Goal: Task Accomplishment & Management: Complete application form

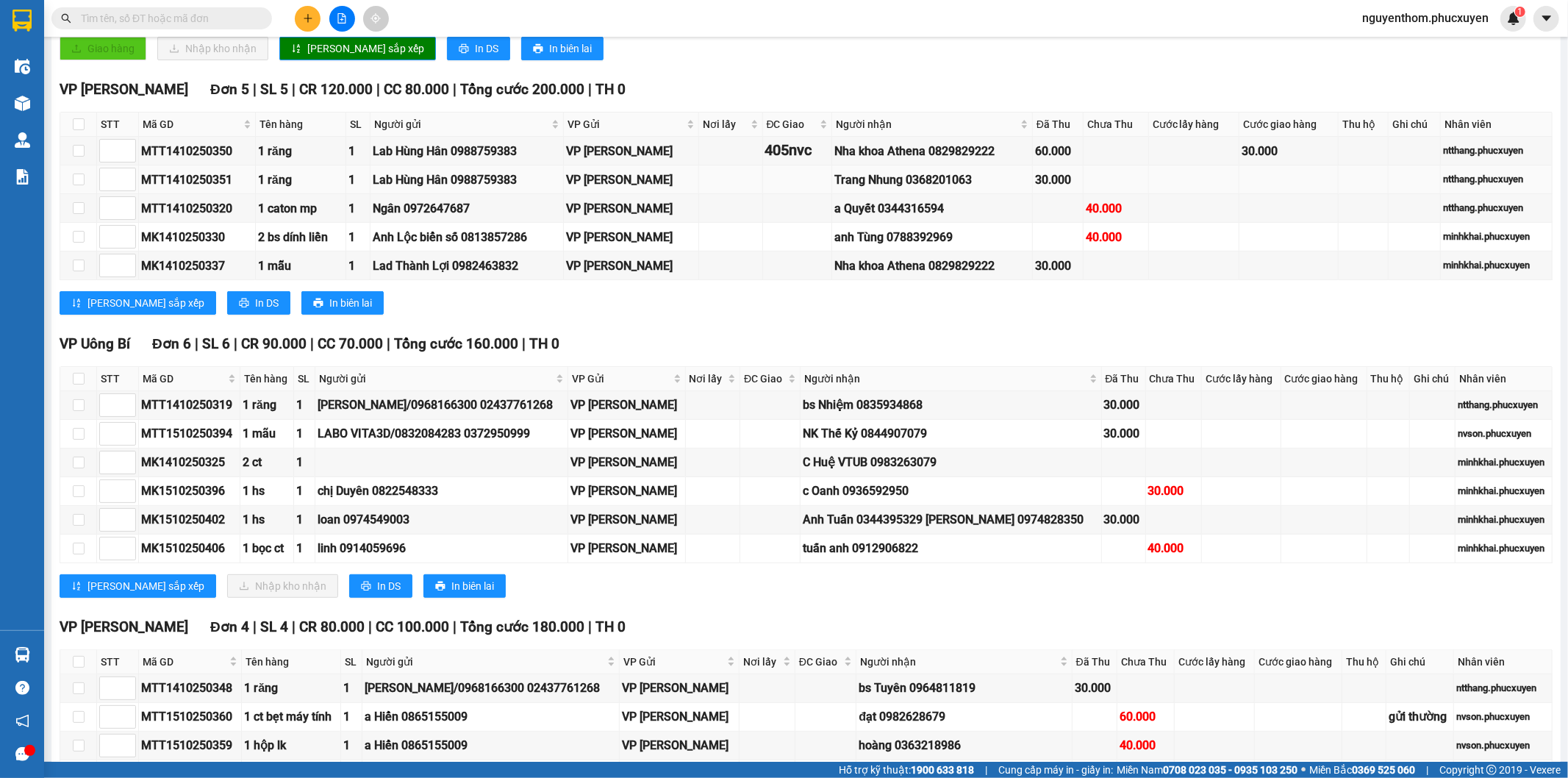
scroll to position [81, 0]
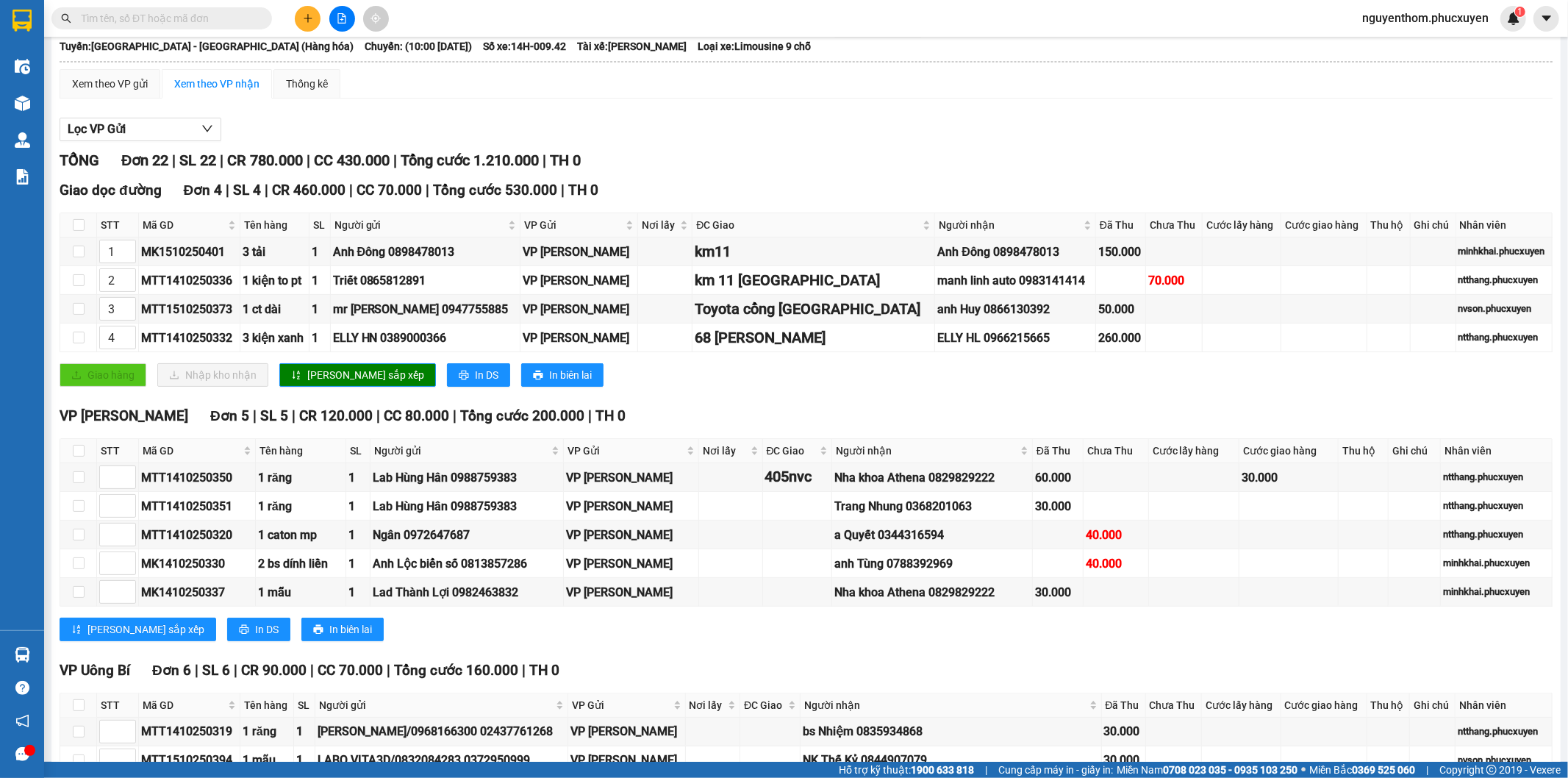
click at [217, 17] on input "text" at bounding box center [168, 18] width 173 height 16
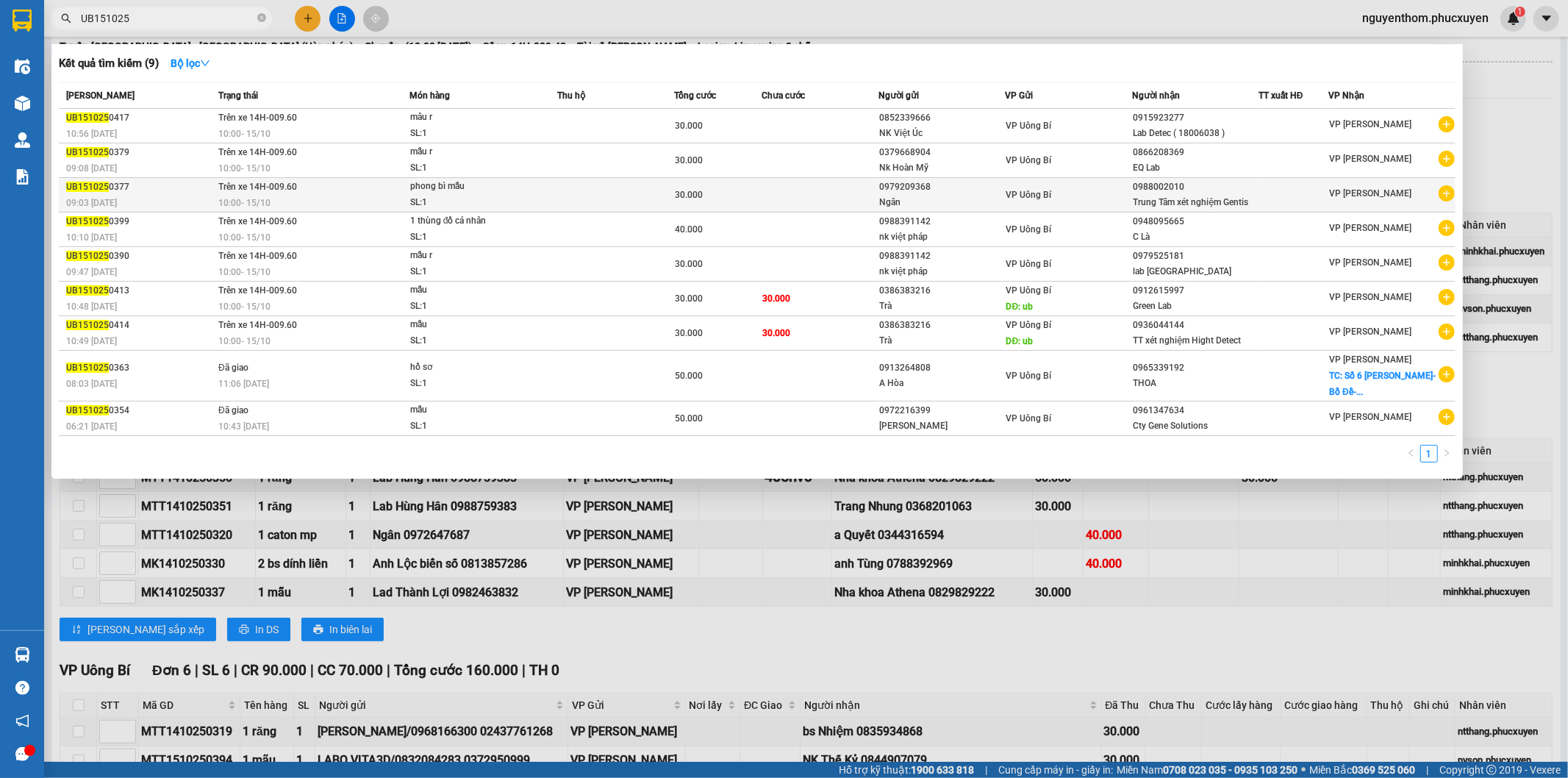
type input "UB151025"
click at [1176, 201] on div "Trung Tâm xét nghiệm Gentis" at bounding box center [1195, 202] width 125 height 16
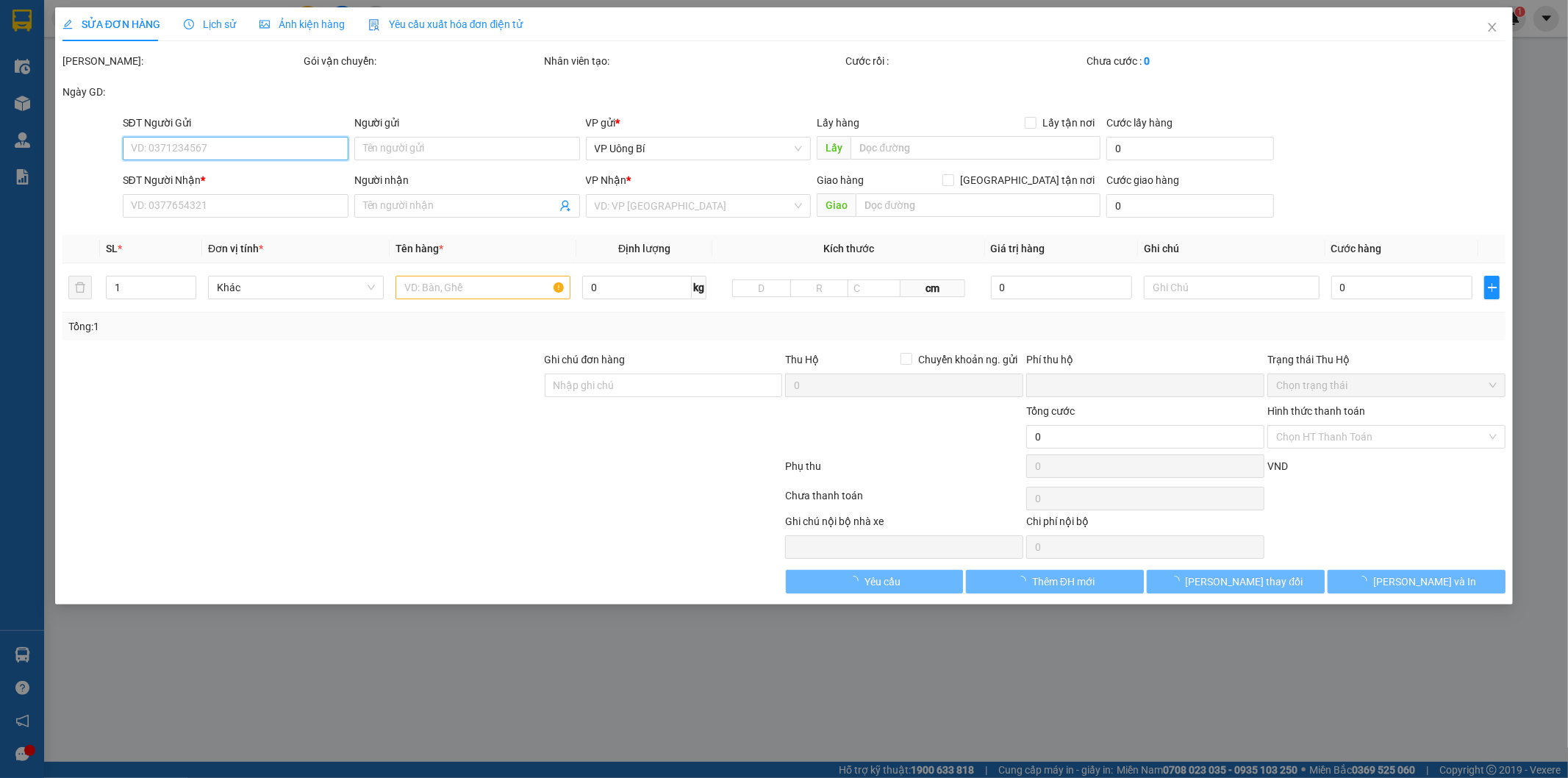
type input "0979209368"
type input "Ngân"
type input "0988002010"
type input "Trung Tâm xét nghiệm Gentis"
type input "0"
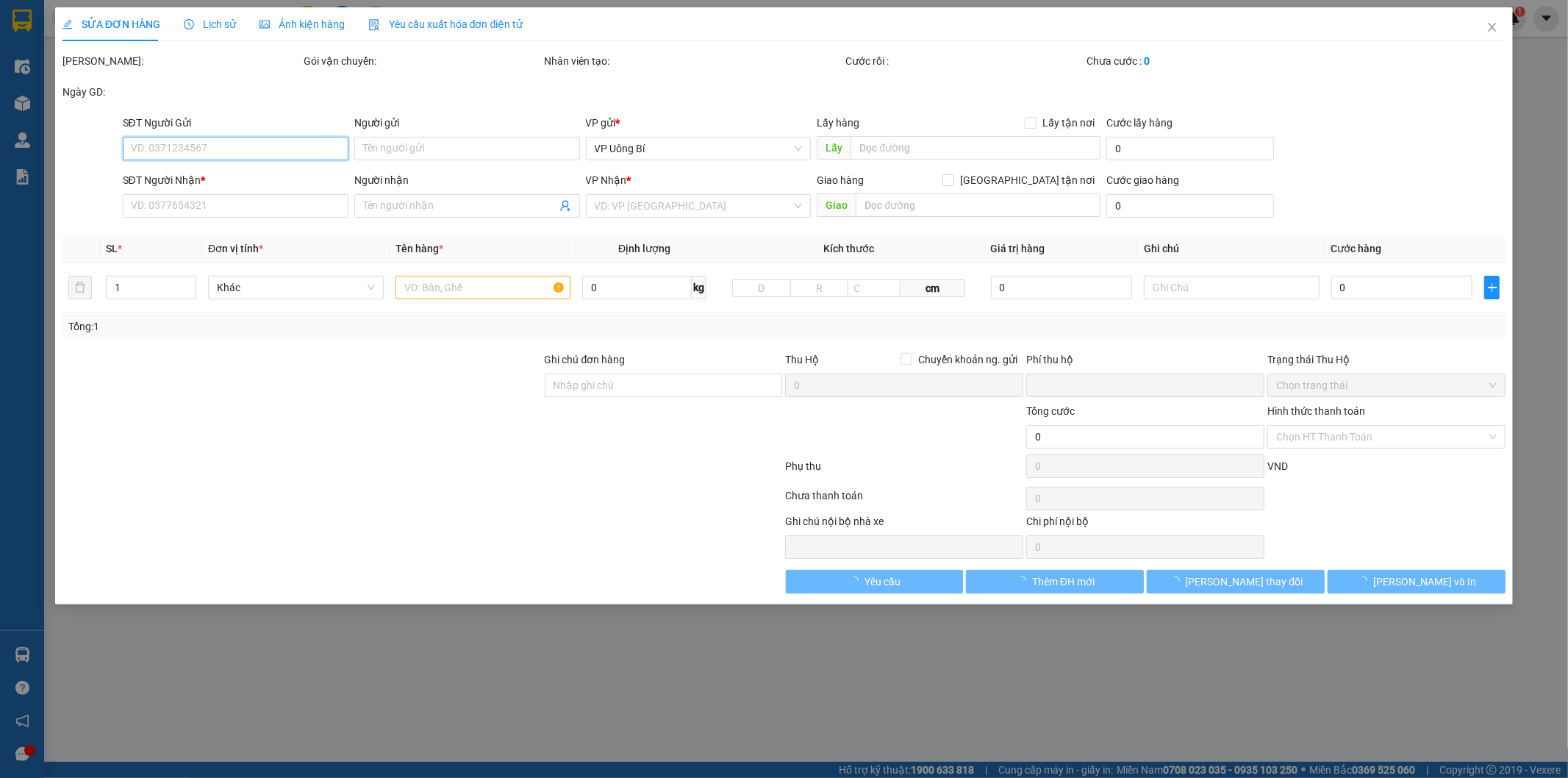
type input "30.000"
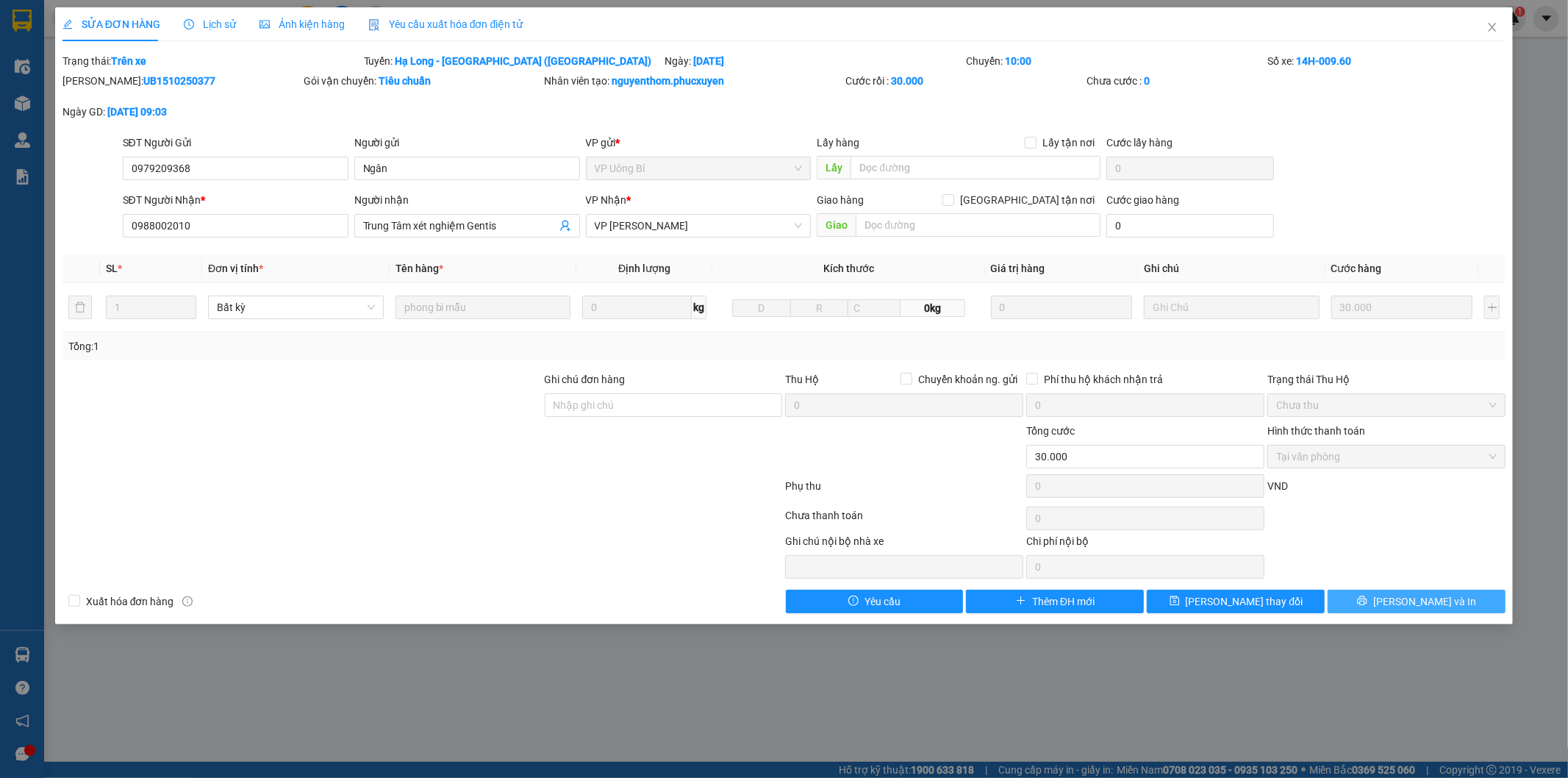
click at [1415, 598] on span "[PERSON_NAME] và In" at bounding box center [1425, 602] width 103 height 16
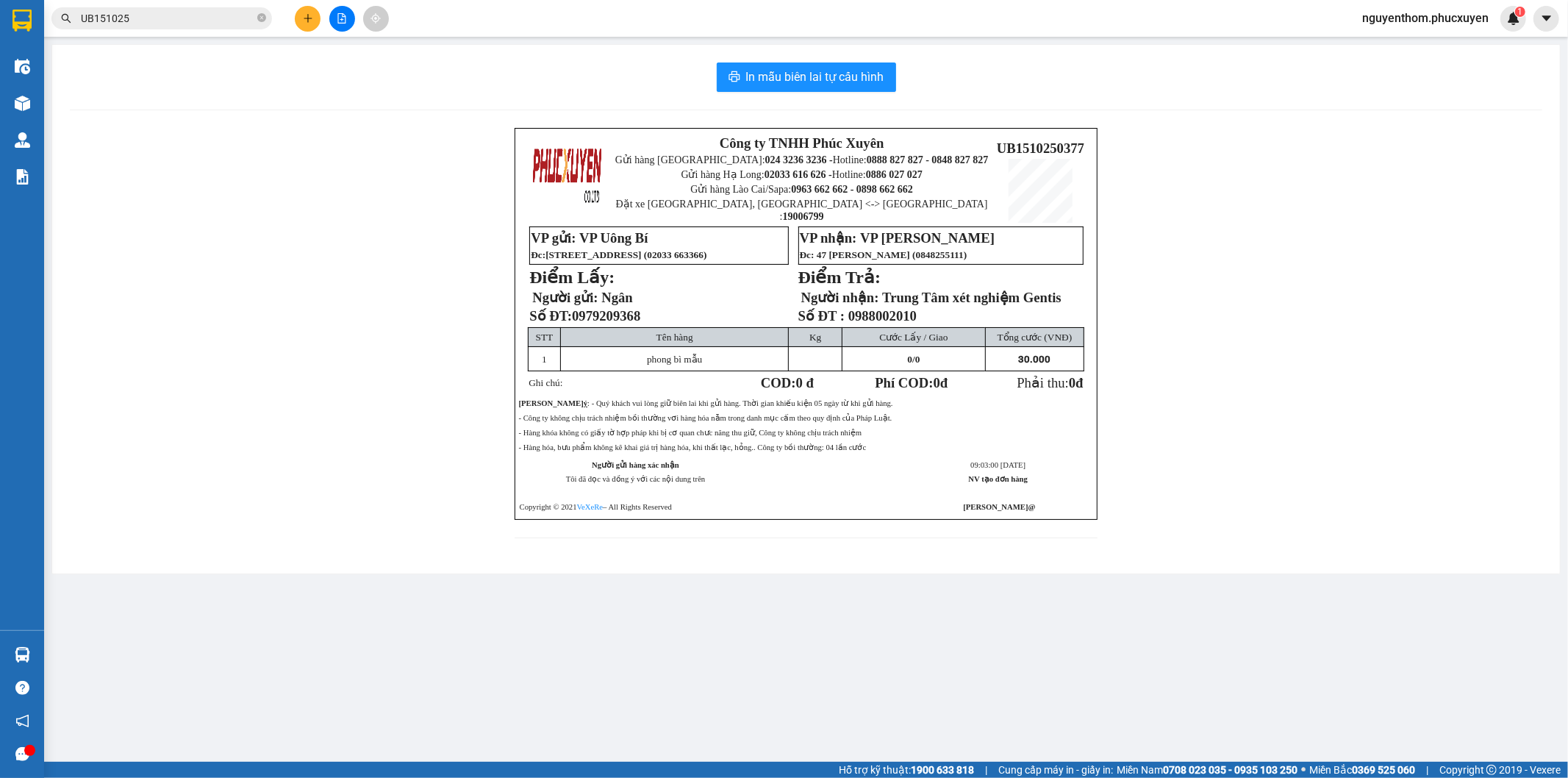
click at [261, 13] on icon "close-circle" at bounding box center [262, 17] width 9 height 9
click at [258, 16] on span at bounding box center [262, 18] width 9 height 16
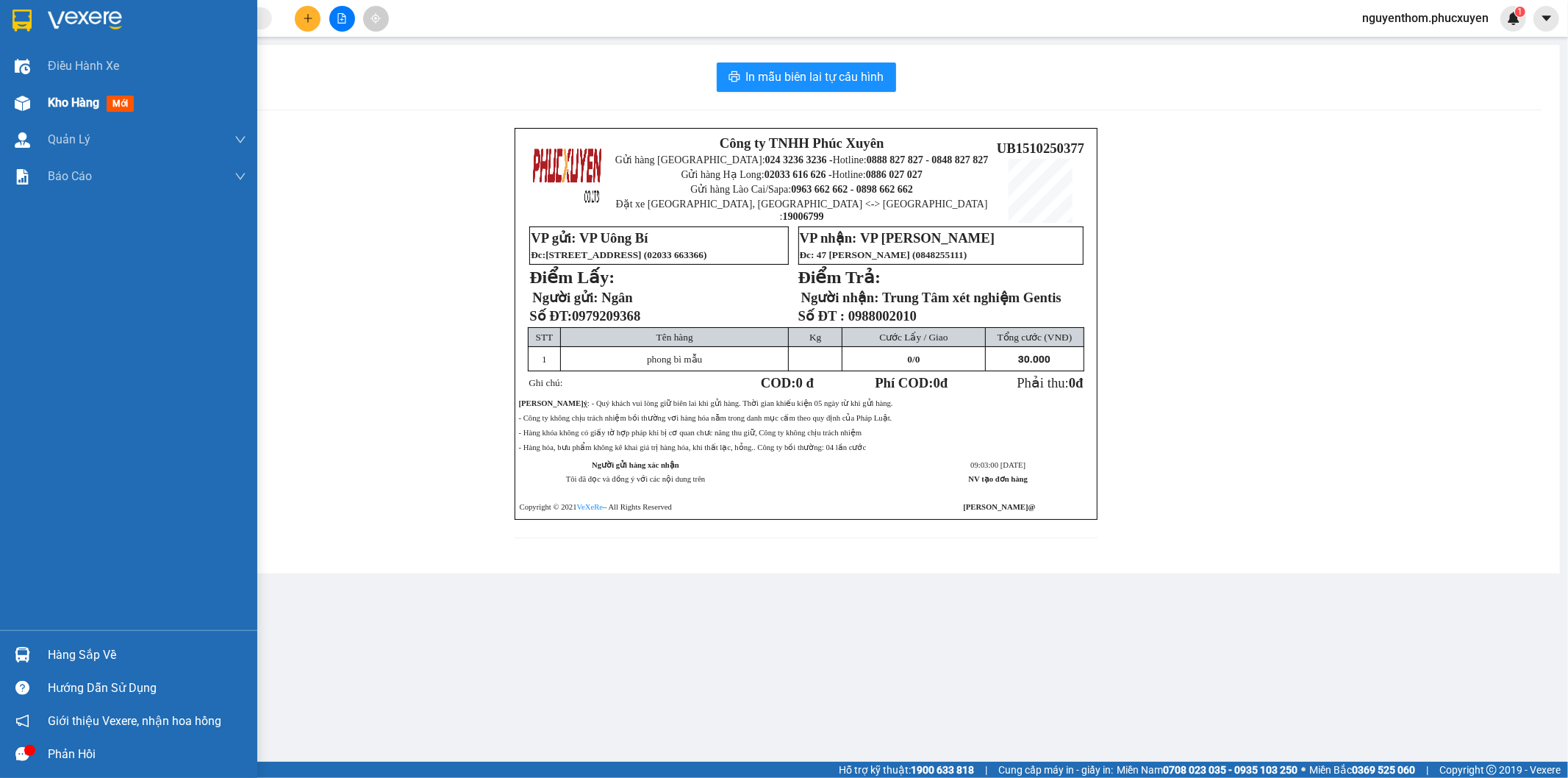
click at [18, 97] on img at bounding box center [22, 103] width 16 height 16
click at [55, 99] on span "Kho hàng" at bounding box center [73, 102] width 51 height 14
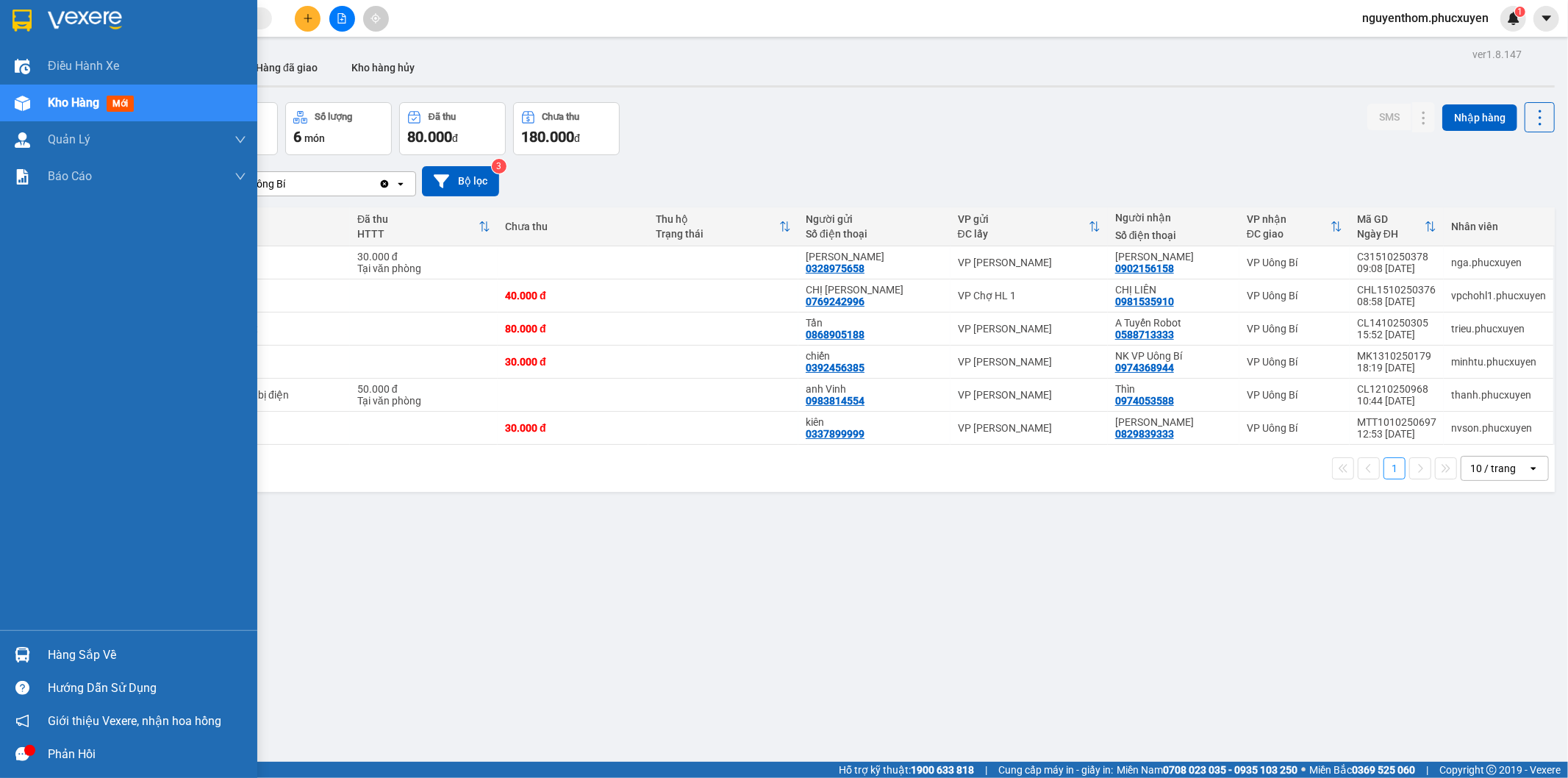
click at [66, 657] on div "Hàng sắp về" at bounding box center [146, 656] width 198 height 22
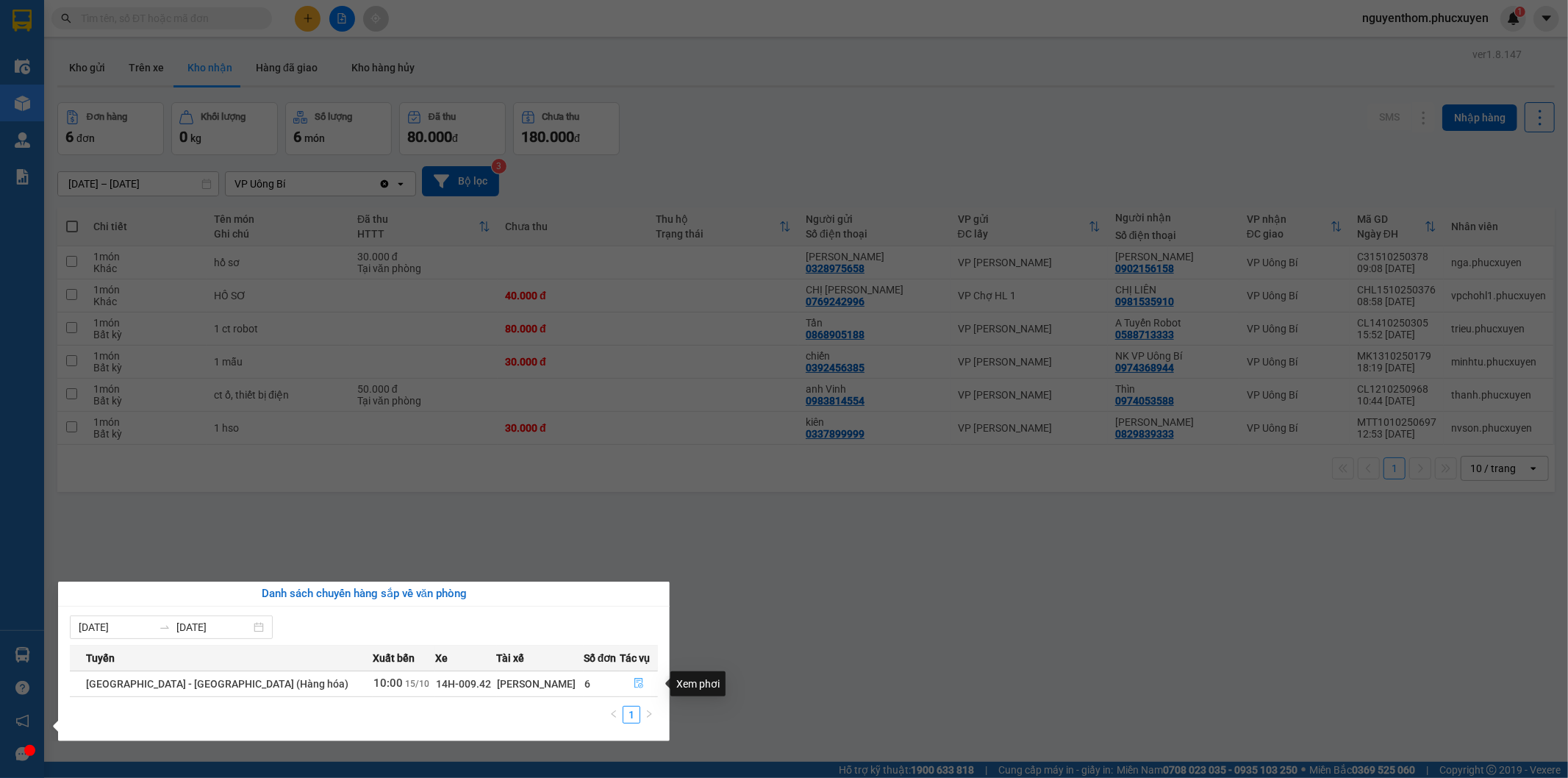
click at [633, 682] on icon "file-done" at bounding box center [638, 683] width 10 height 10
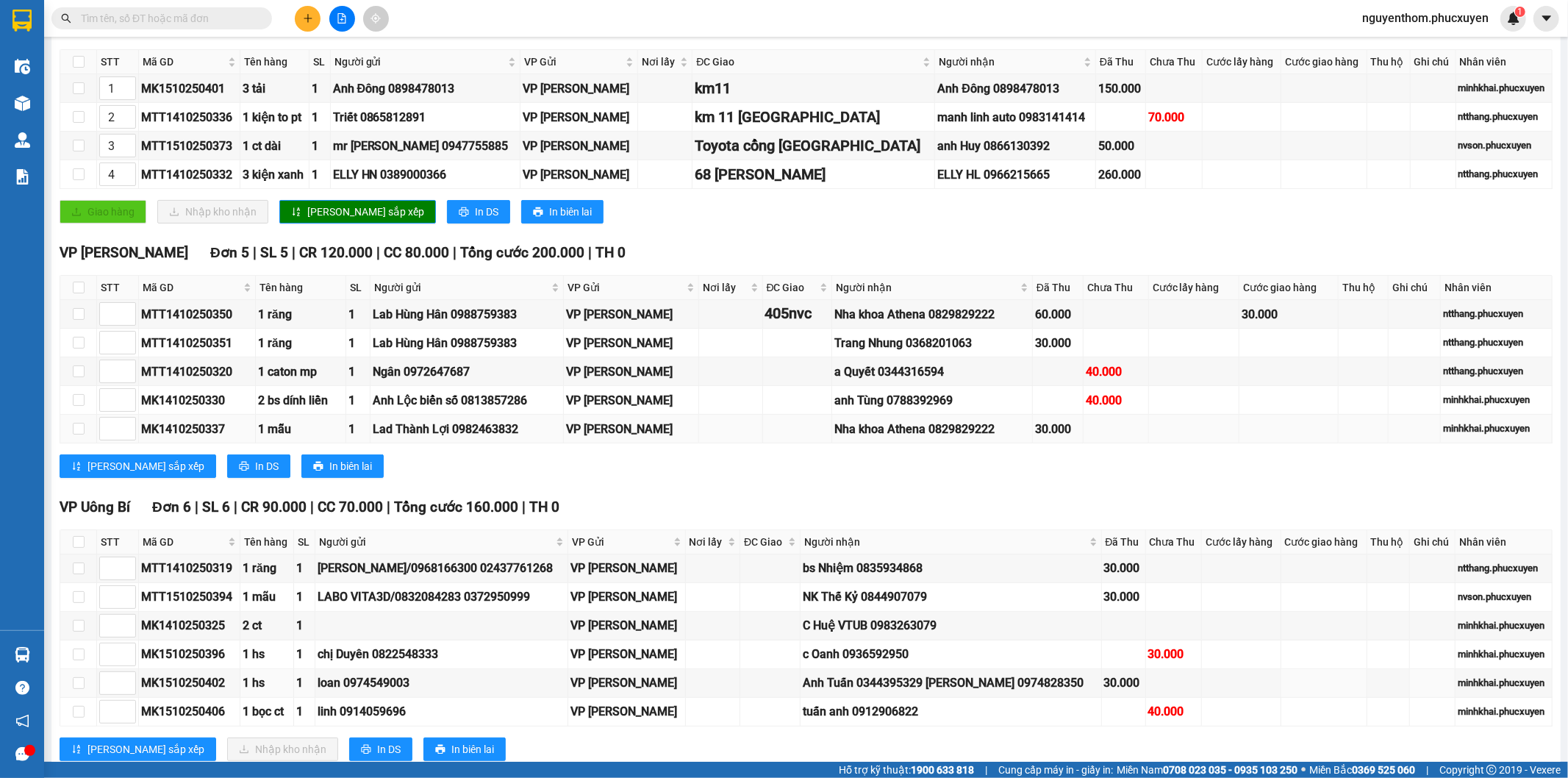
scroll to position [489, 0]
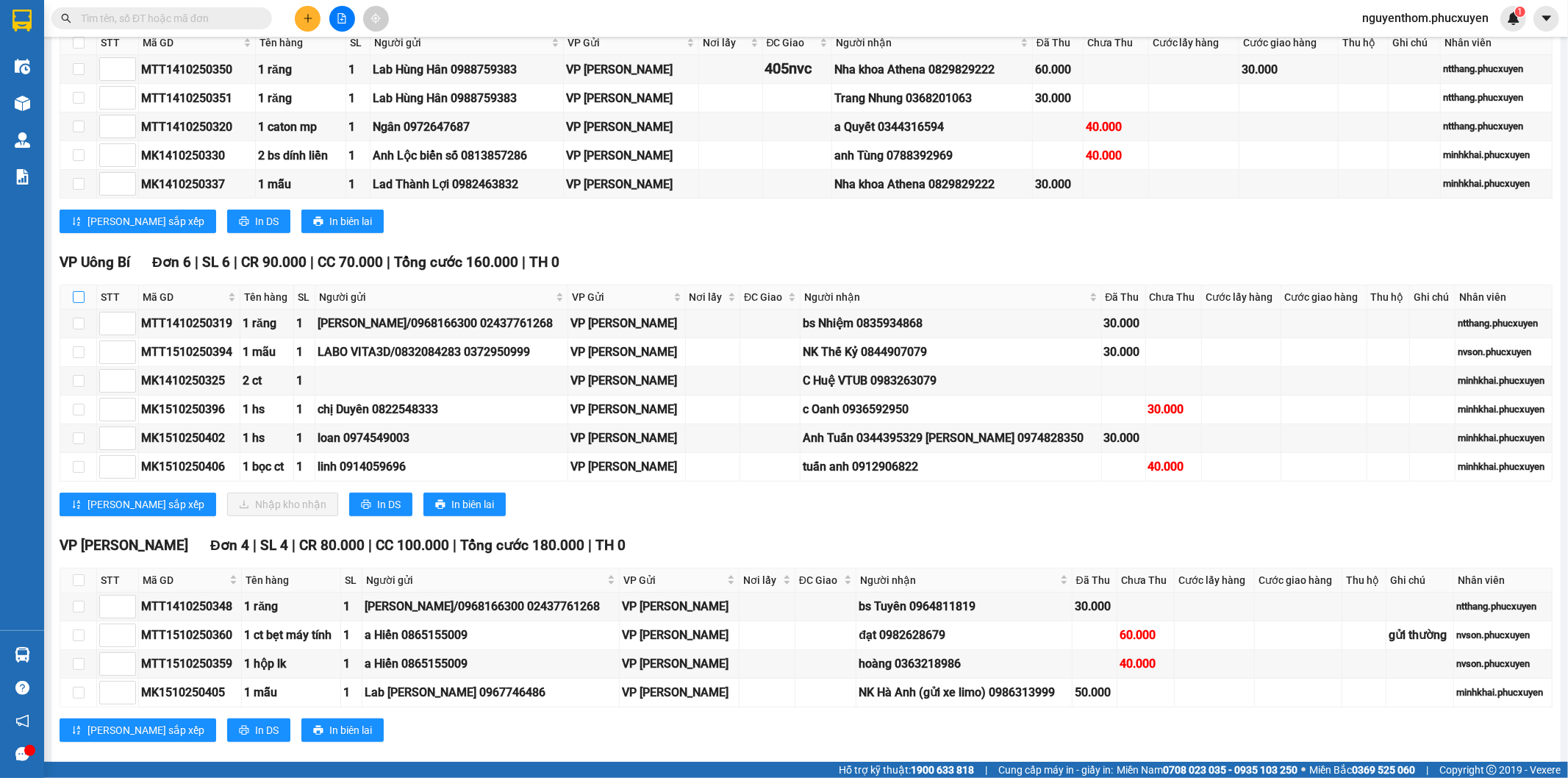
click at [74, 300] on input "checkbox" at bounding box center [78, 297] width 12 height 12
checkbox input "true"
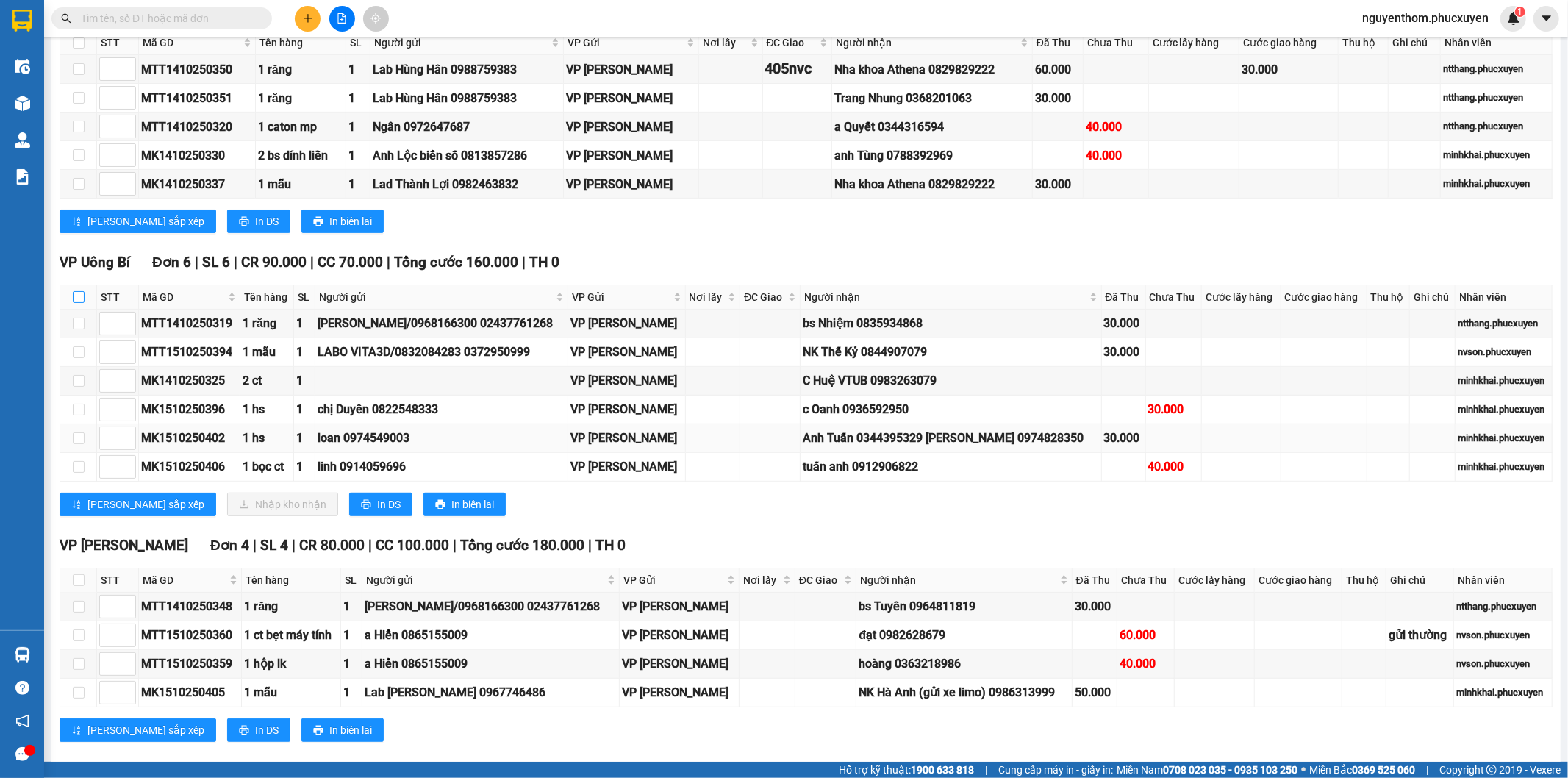
checkbox input "true"
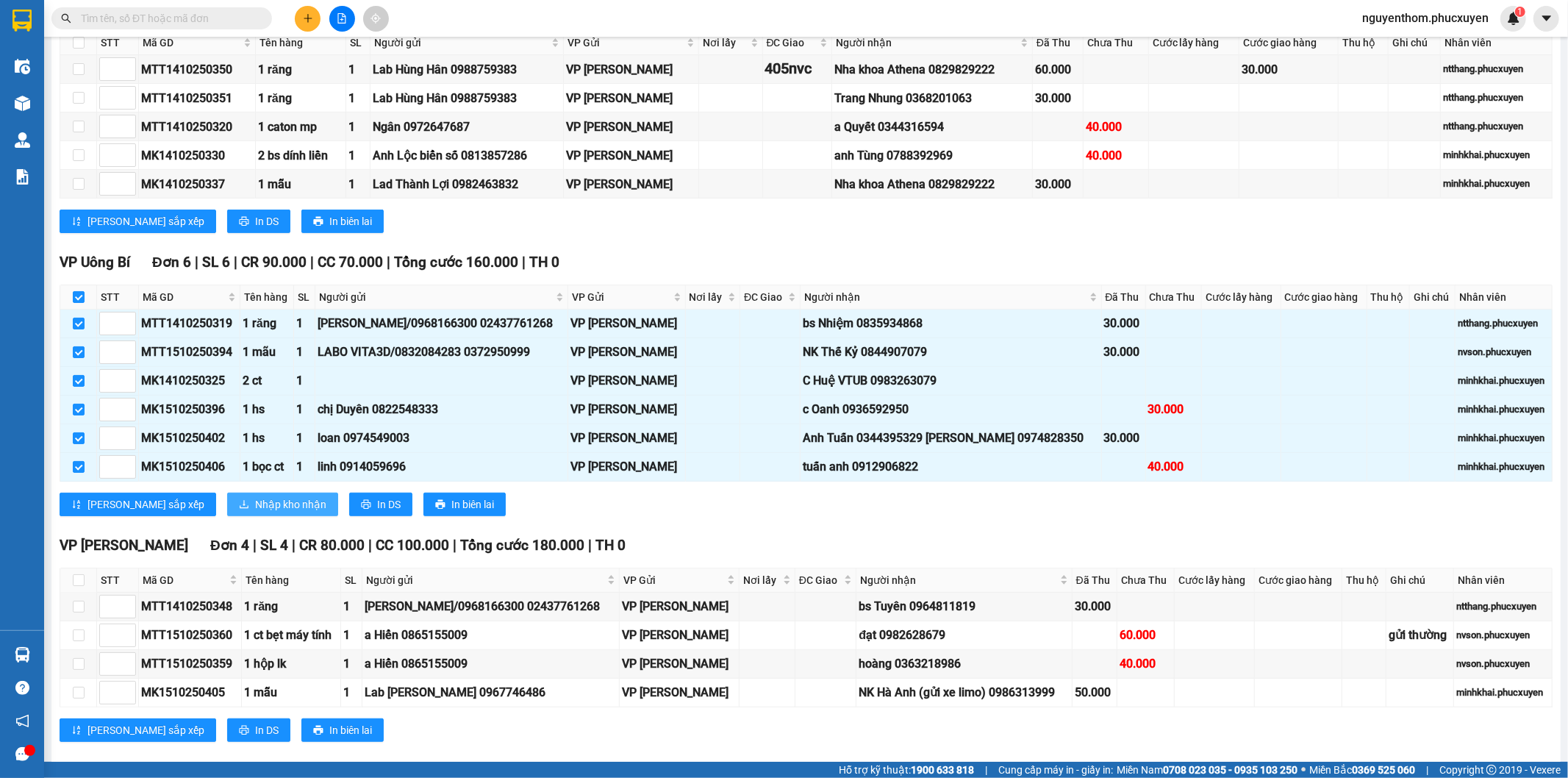
click at [255, 511] on span "Nhập kho nhận" at bounding box center [290, 505] width 71 height 16
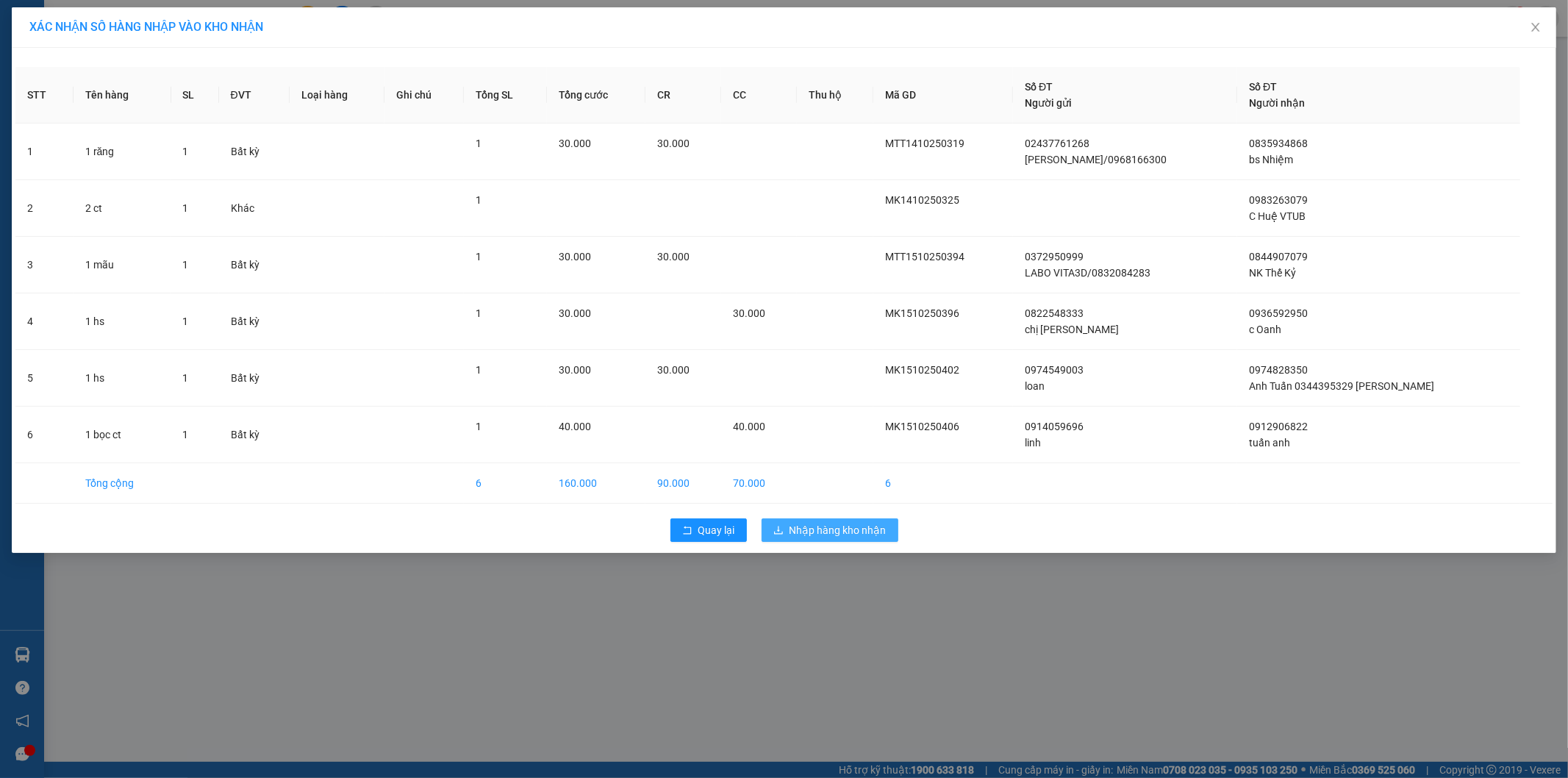
click at [841, 532] on span "Nhập hàng kho nhận" at bounding box center [838, 531] width 97 height 16
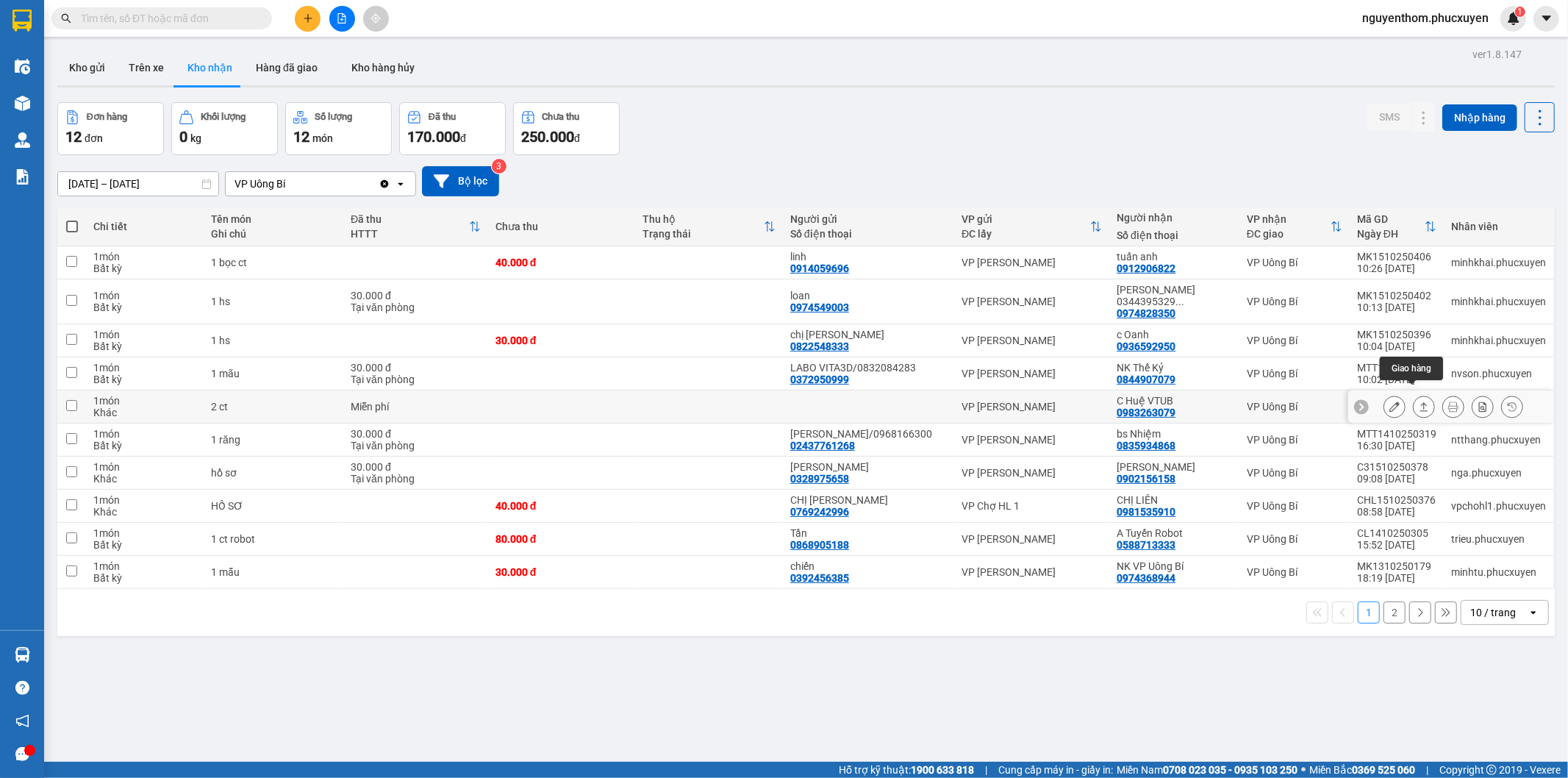
click at [1418, 402] on icon at bounding box center [1423, 406] width 10 height 10
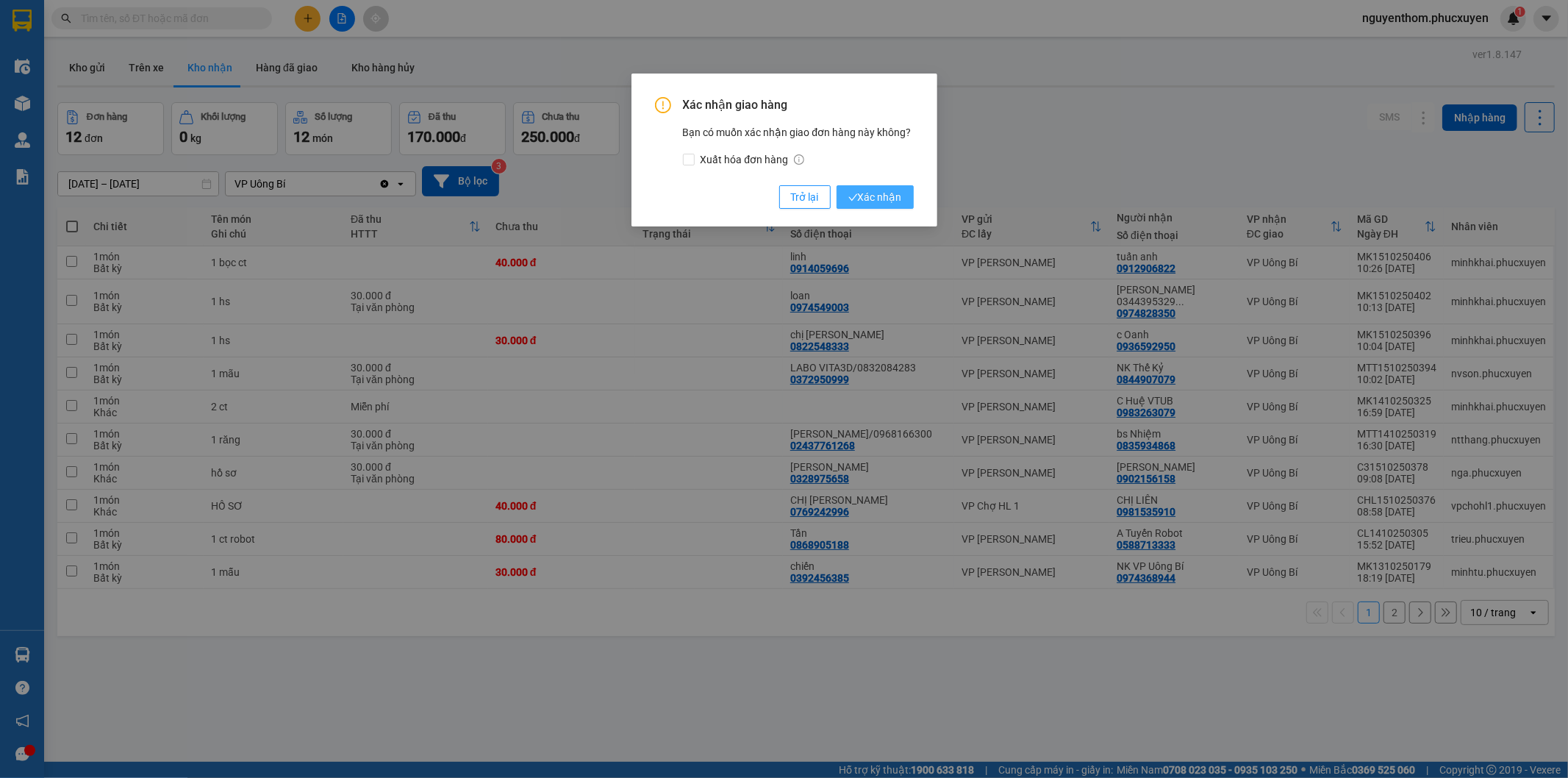
click at [883, 204] on span "Xác nhận" at bounding box center [874, 197] width 54 height 16
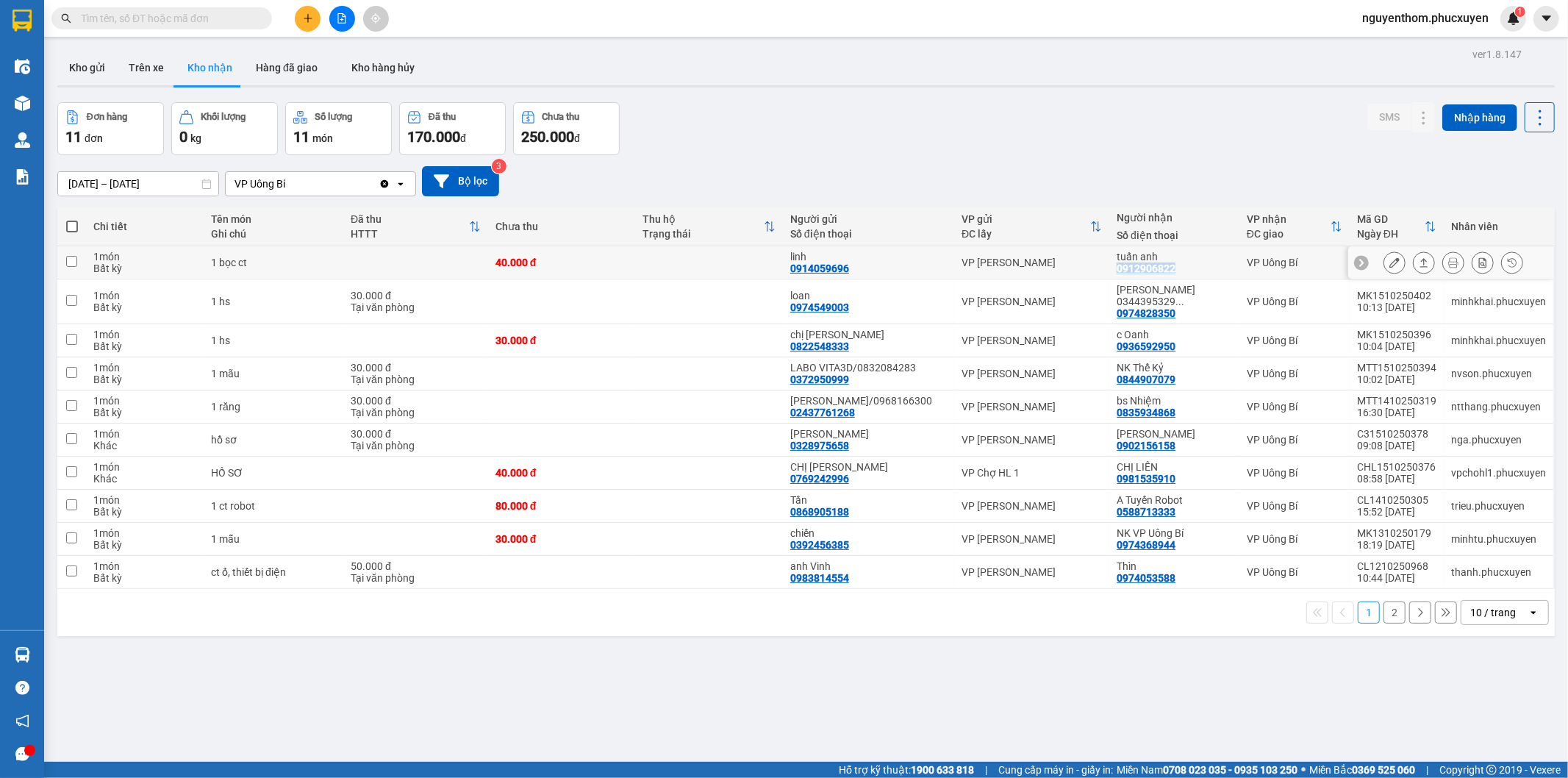
drag, startPoint x: 1113, startPoint y: 269, endPoint x: 1170, endPoint y: 269, distance: 57.0
click at [1170, 269] on td "tuấn anh 0912906822" at bounding box center [1174, 263] width 131 height 33
checkbox input "true"
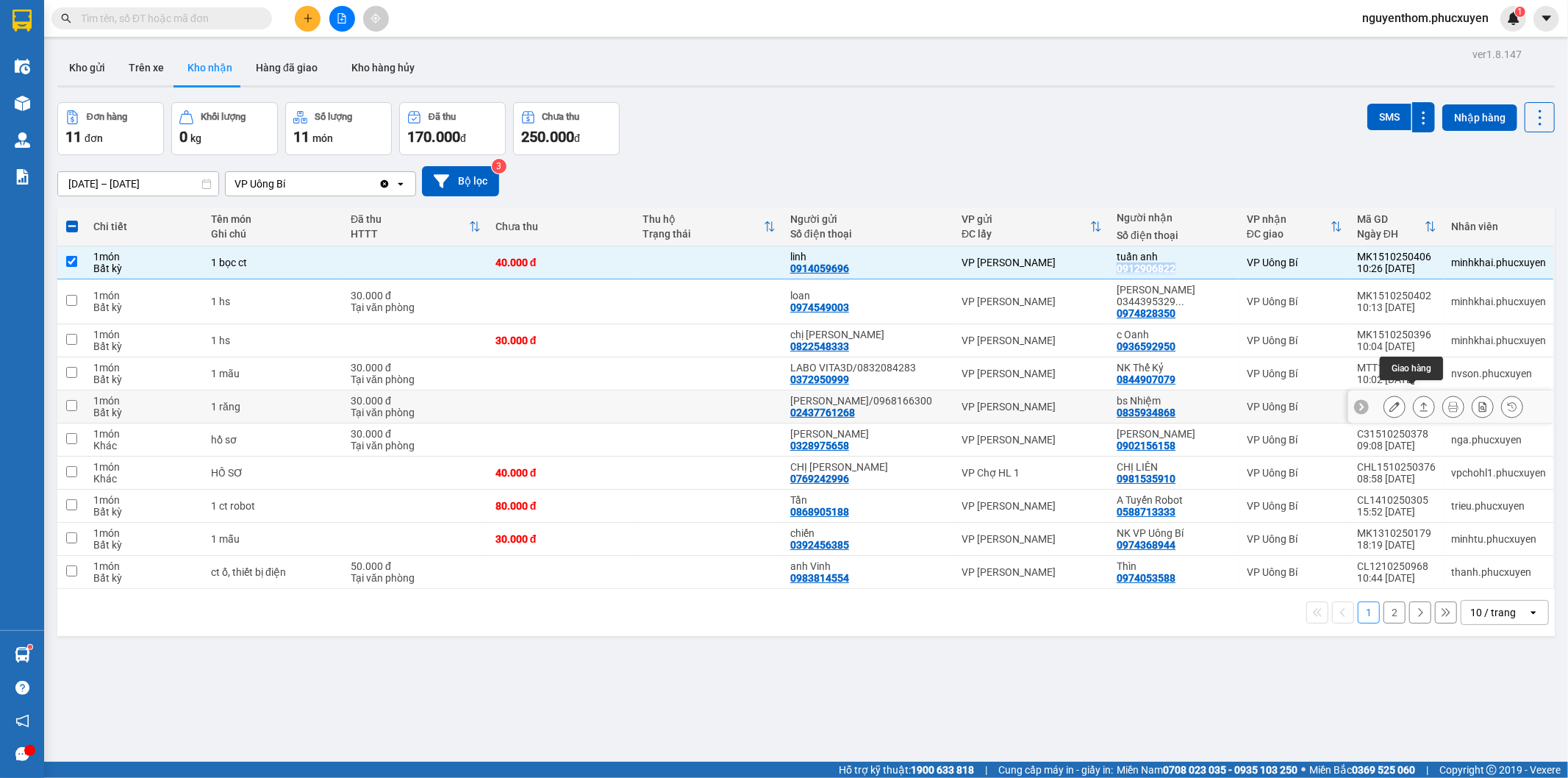
click at [1414, 394] on button at bounding box center [1424, 407] width 21 height 26
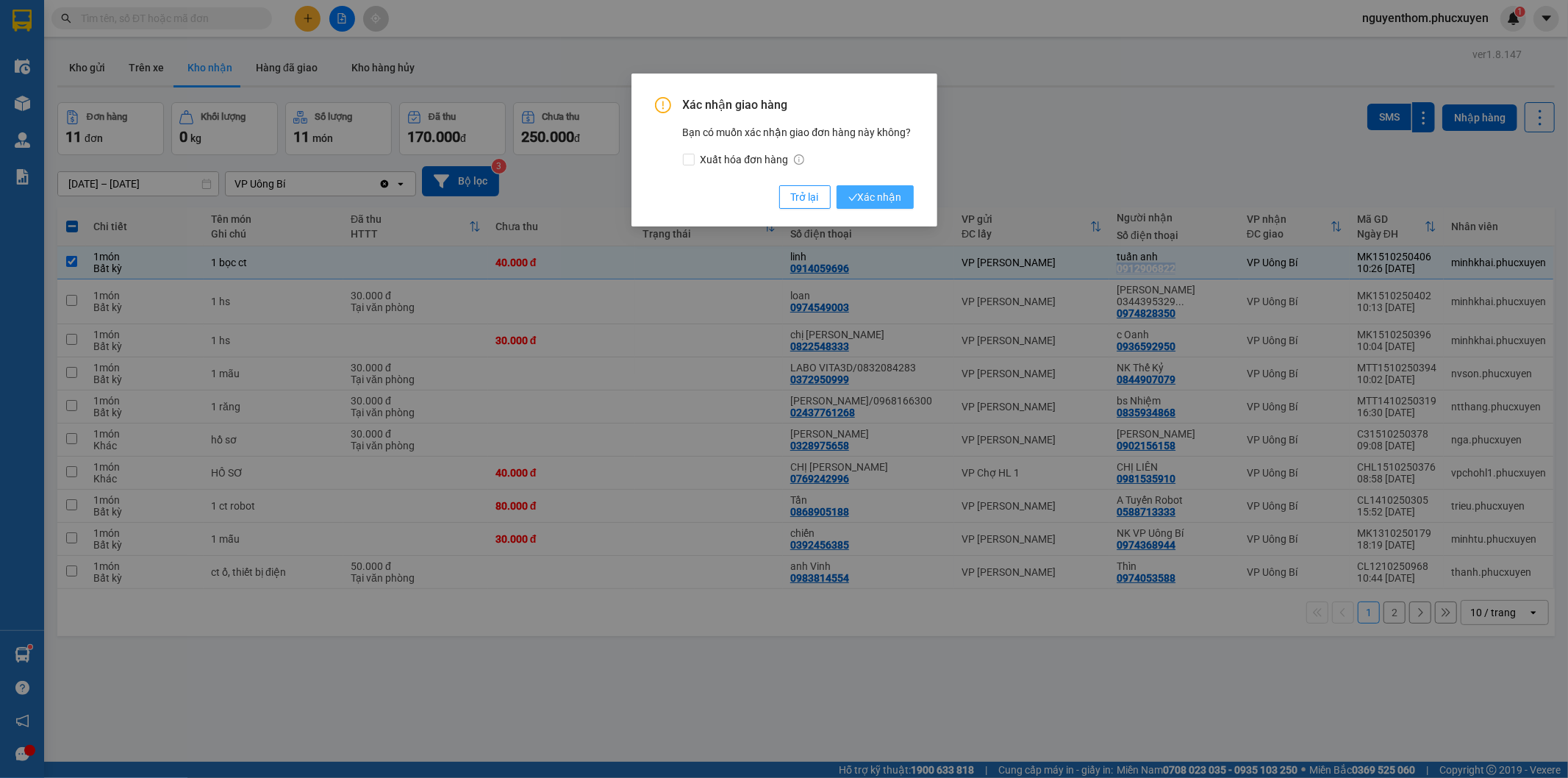
click at [870, 194] on span "Xác nhận" at bounding box center [874, 197] width 54 height 16
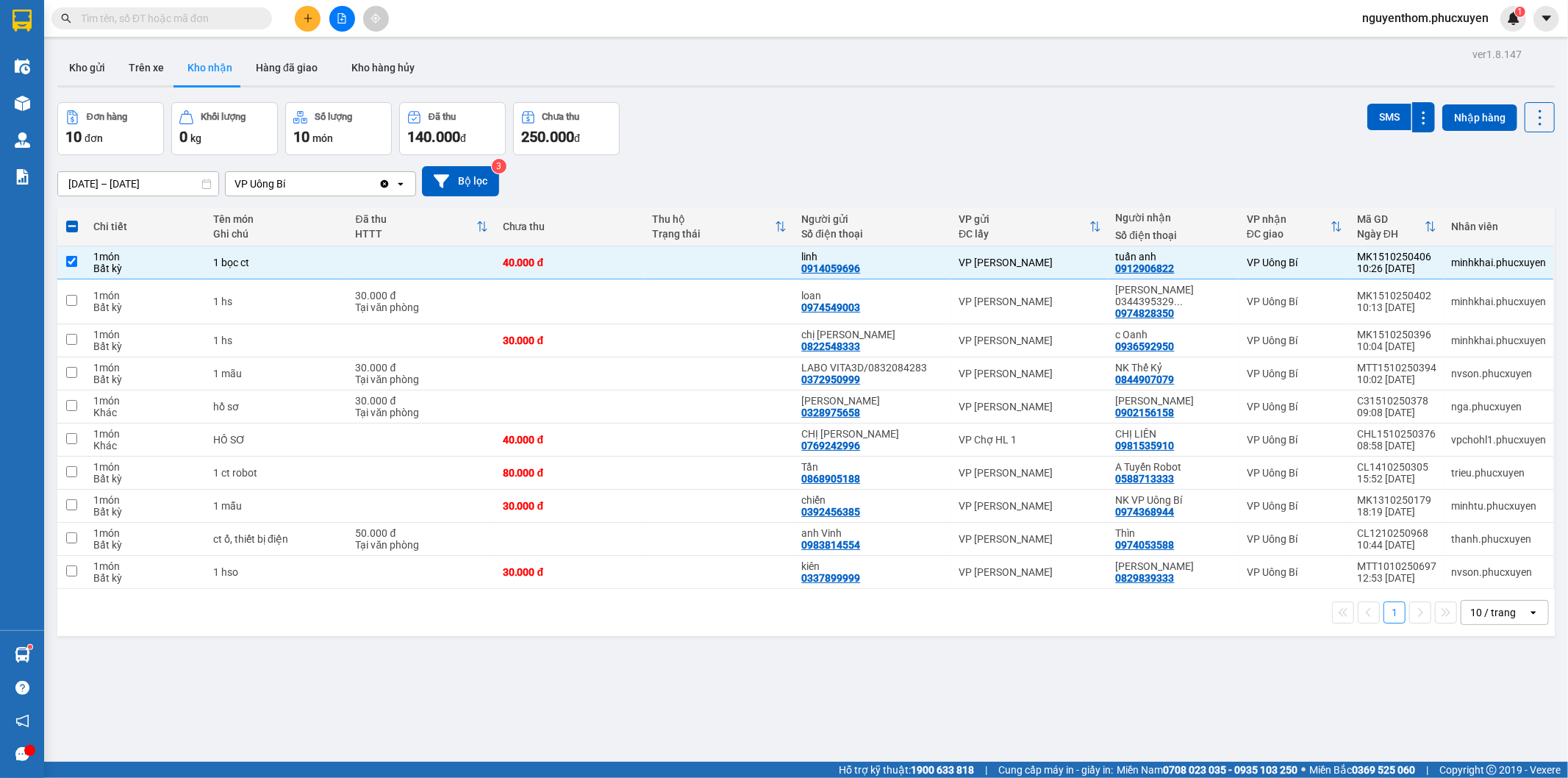
click at [182, 22] on input "text" at bounding box center [168, 18] width 173 height 16
paste input "UB1510250399"
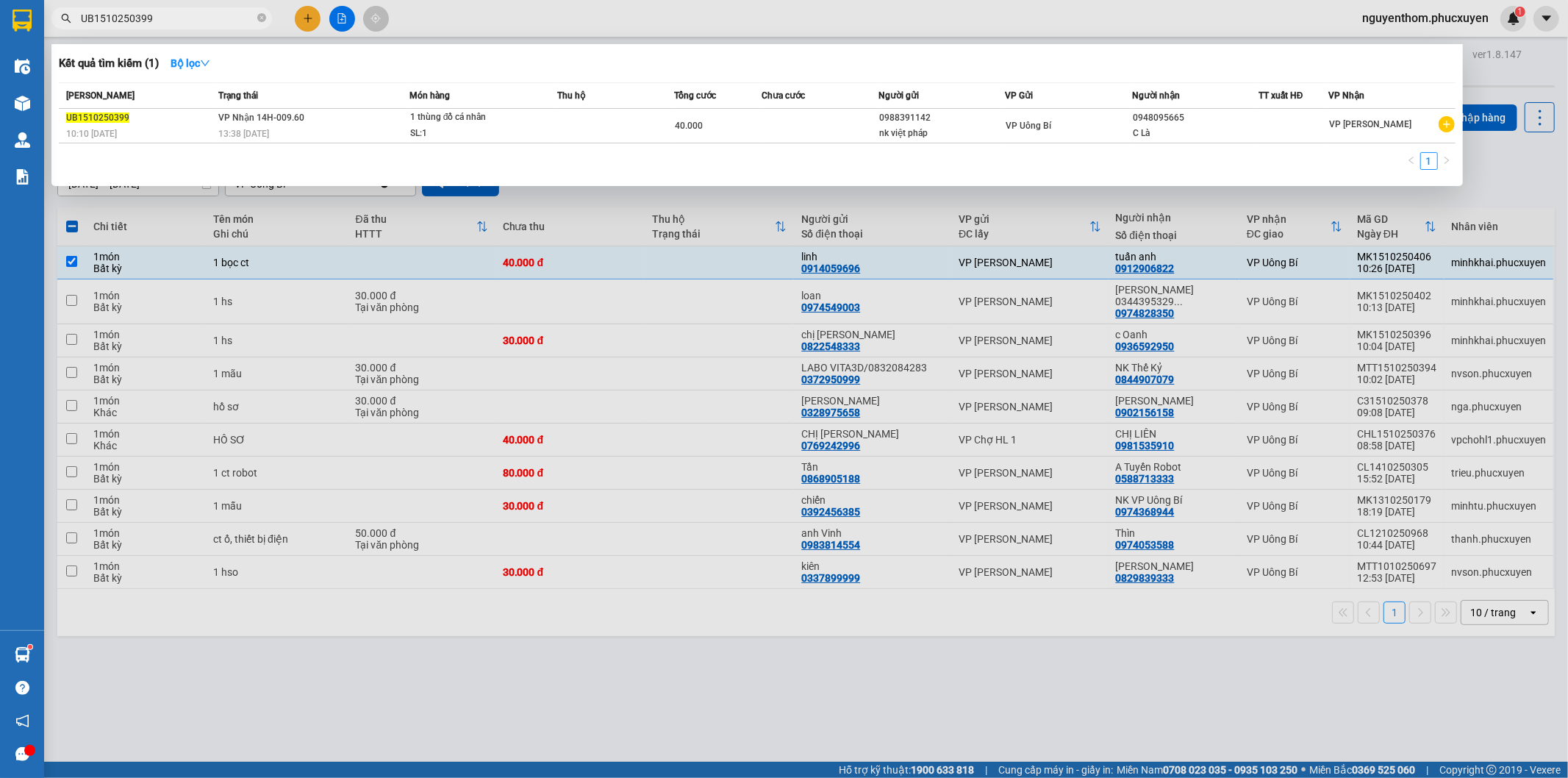
type input "UB1510250399"
click at [1500, 68] on div at bounding box center [784, 389] width 1568 height 778
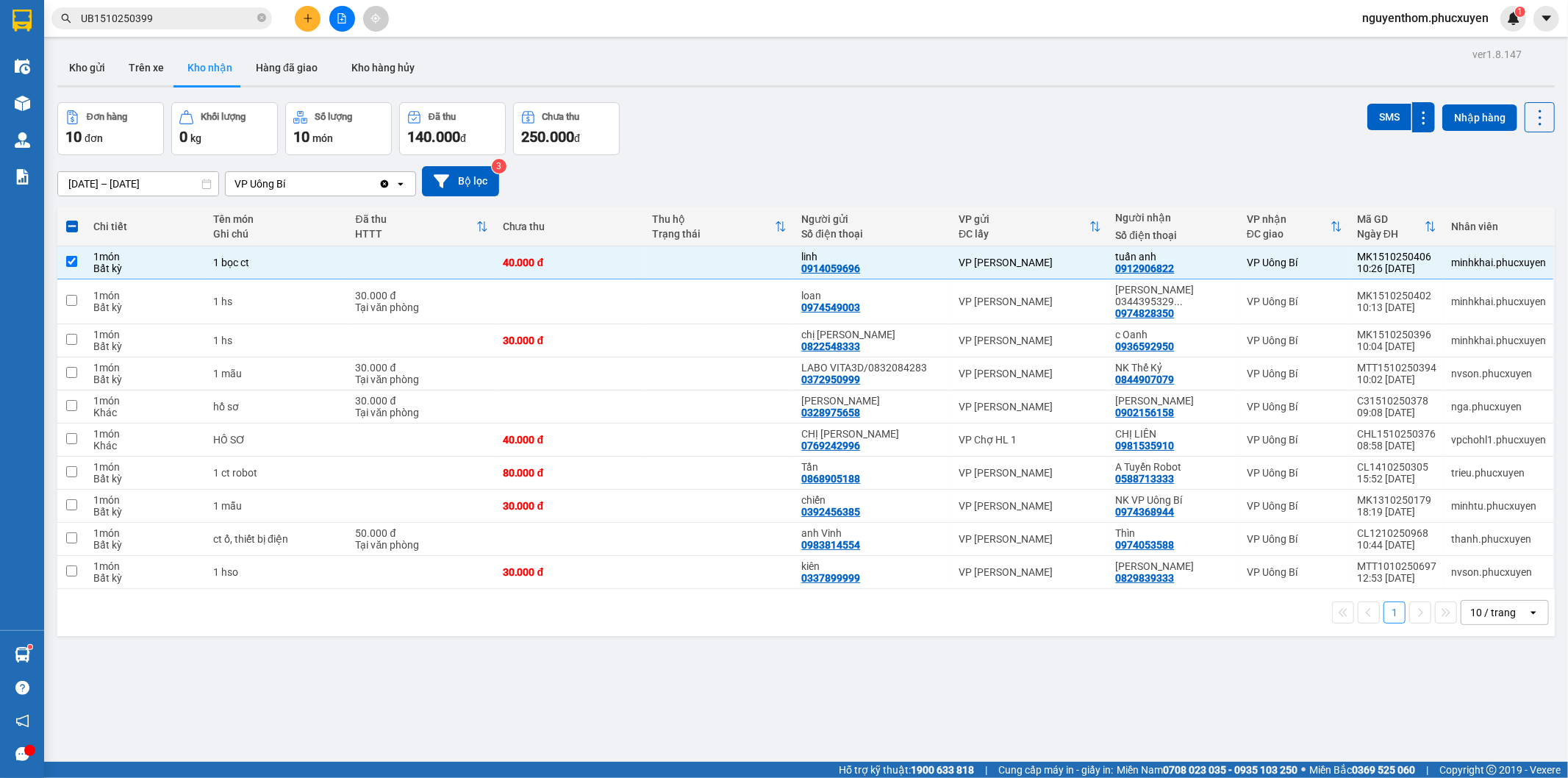
click at [532, 673] on div "ver 1.8.147 Kho gửi Trên xe Kho nhận Hàng đã giao Kho hàng hủy Đơn hàng 10 đơn …" at bounding box center [806, 433] width 1510 height 778
drag, startPoint x: 1022, startPoint y: 172, endPoint x: 995, endPoint y: 181, distance: 28.5
click at [1020, 172] on div "[DATE] – [DATE] Press the down arrow key to interact with the calendar and sele…" at bounding box center [806, 181] width 1498 height 30
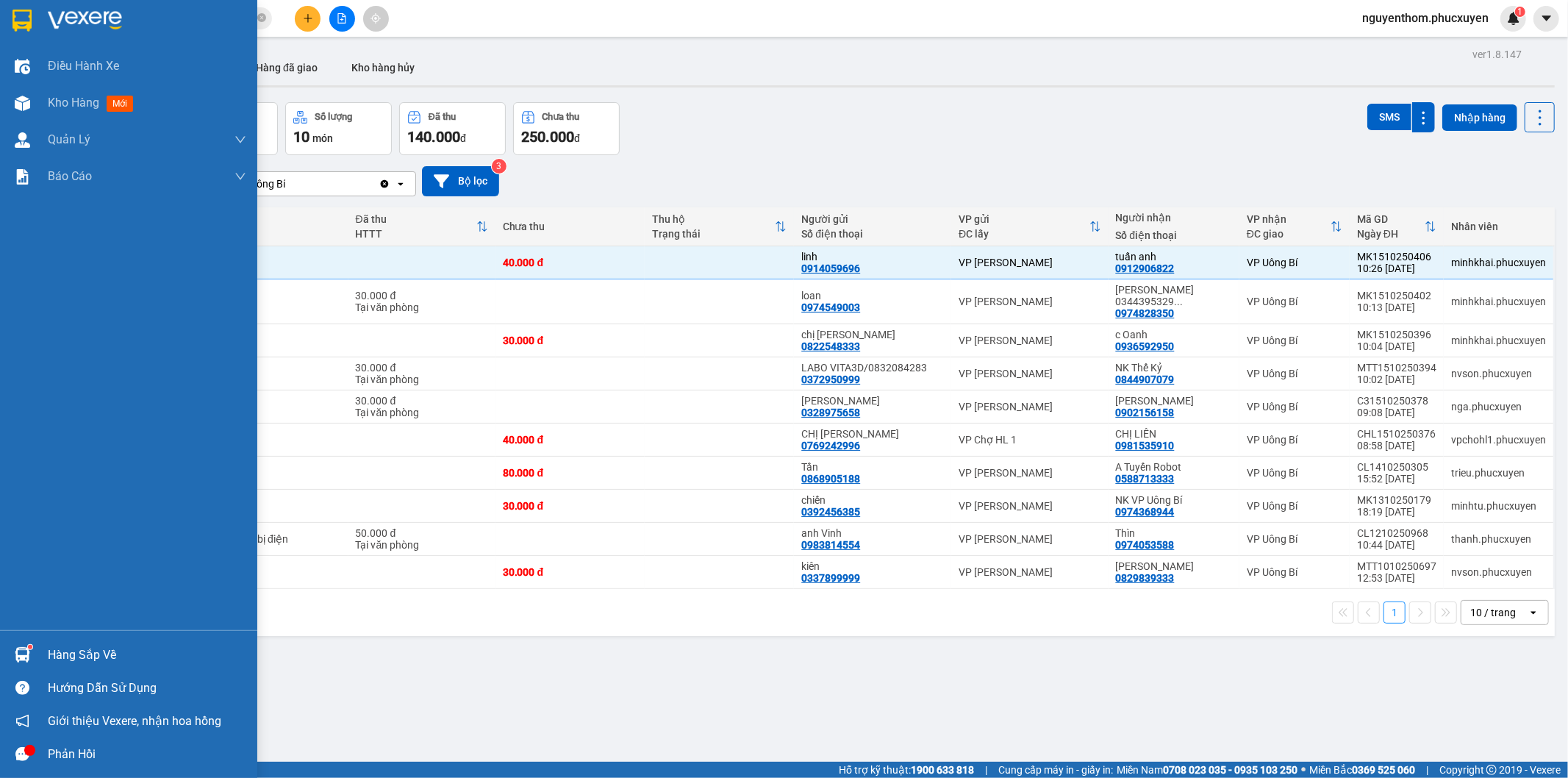
click at [7, 652] on div "Hàng sắp về" at bounding box center [129, 655] width 257 height 33
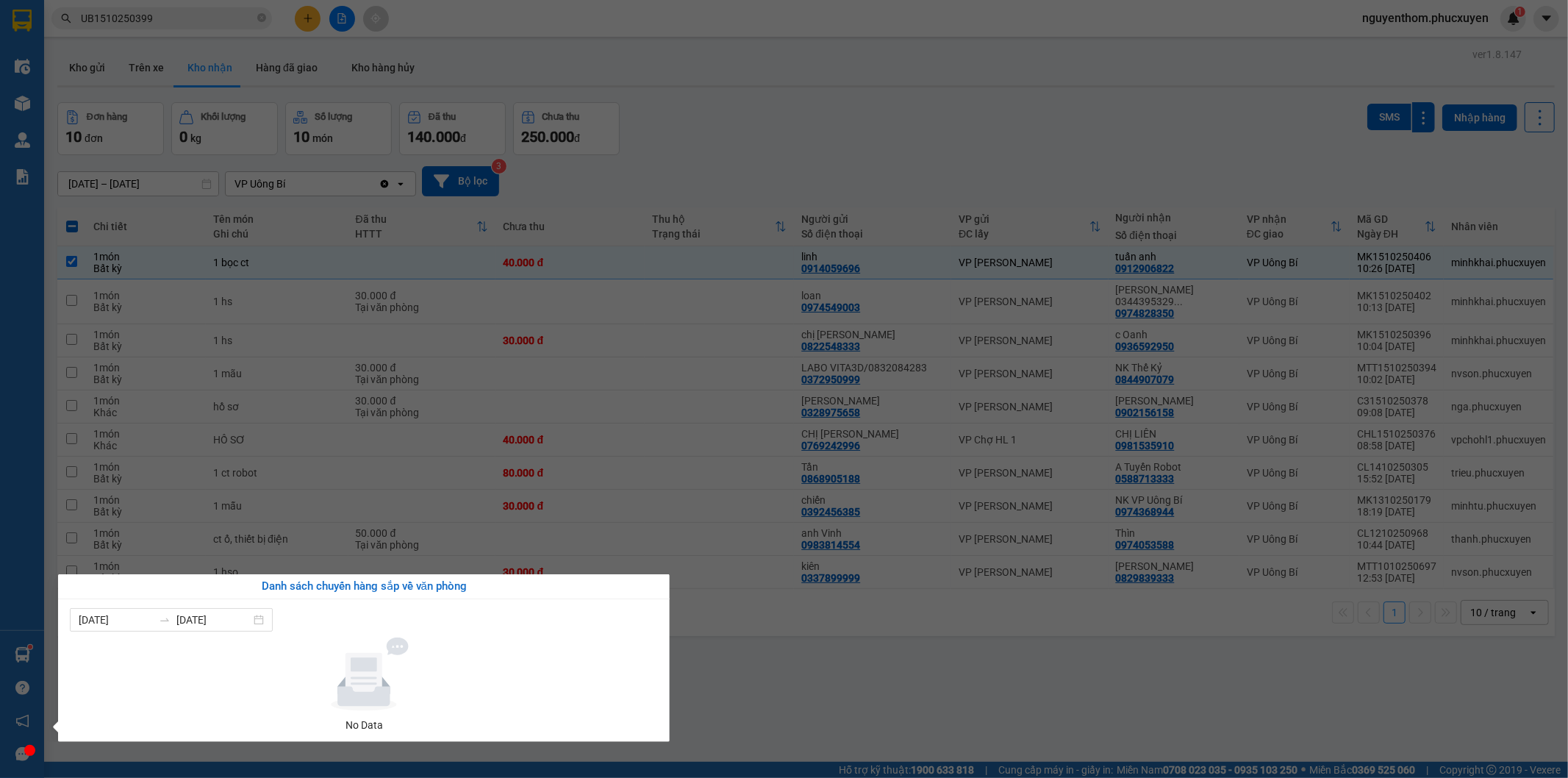
click at [770, 704] on section "Kết quả tìm kiếm ( 1 ) Bộ lọc Mã ĐH Trạng thái Món hàng Thu hộ Tổng cước Chưa c…" at bounding box center [784, 389] width 1568 height 778
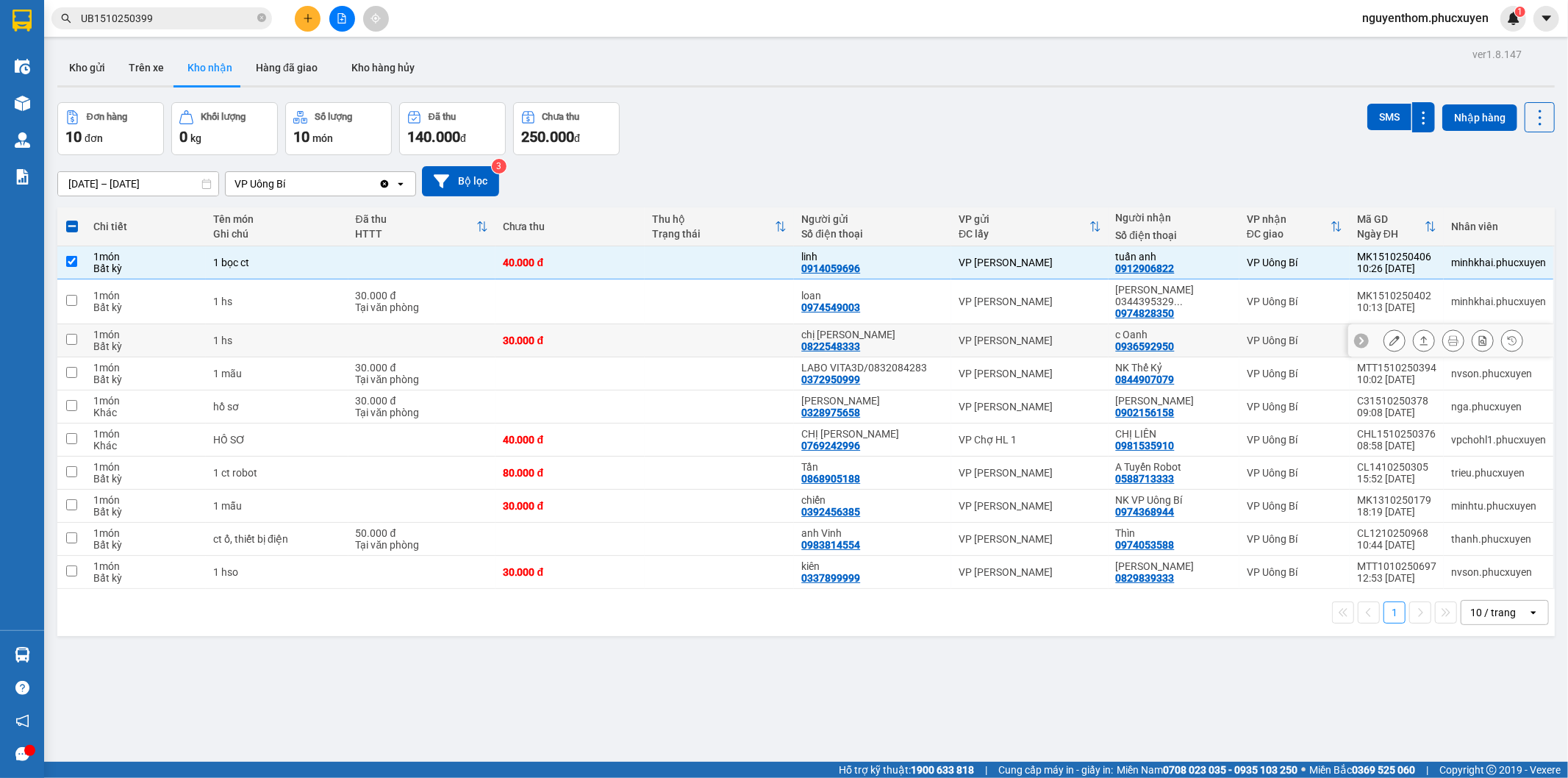
click at [1420, 336] on icon at bounding box center [1424, 341] width 8 height 9
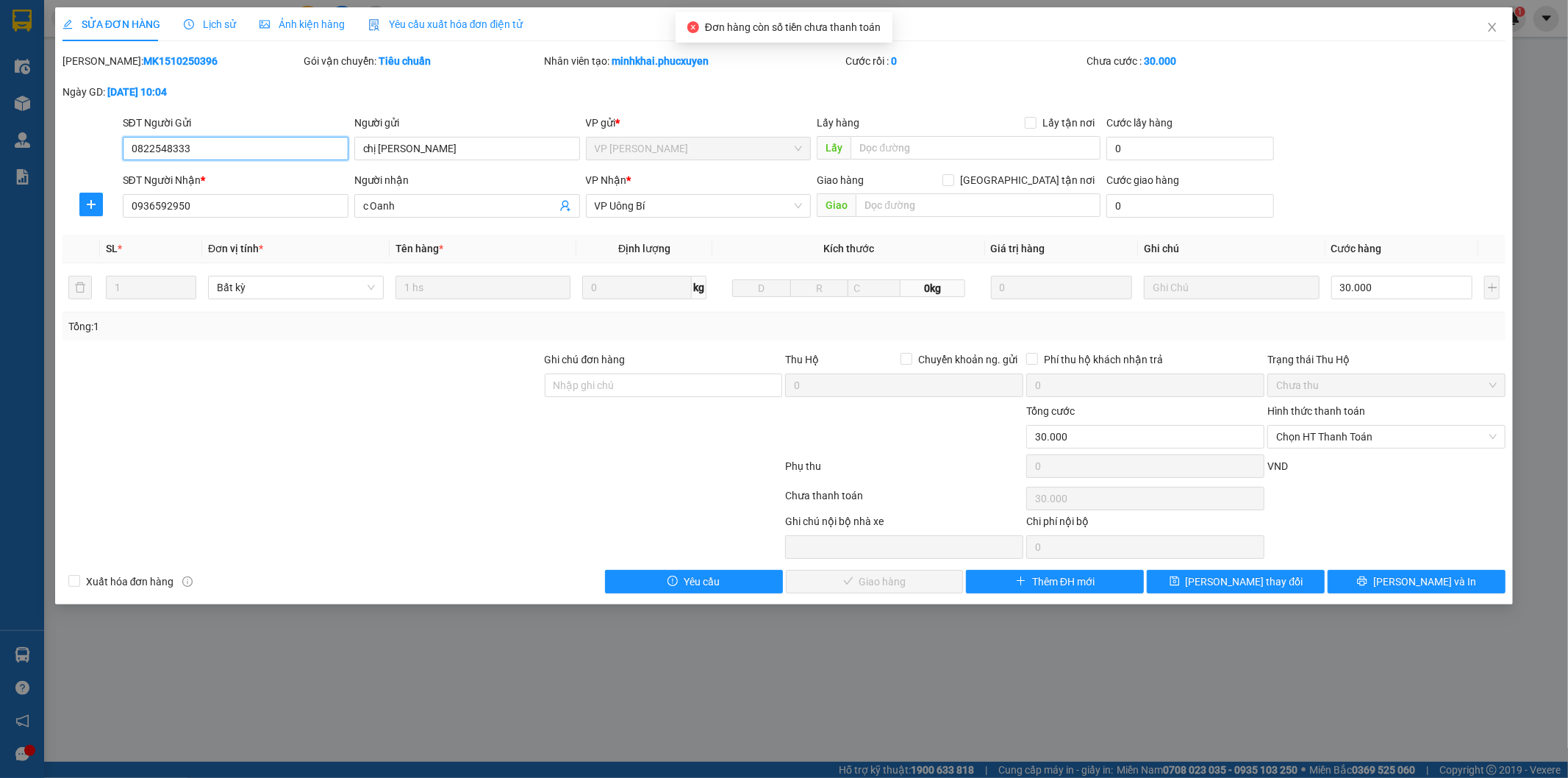
type input "0822548333"
type input "chị [PERSON_NAME]"
type input "0936592950"
type input "c Oanh"
type input "0"
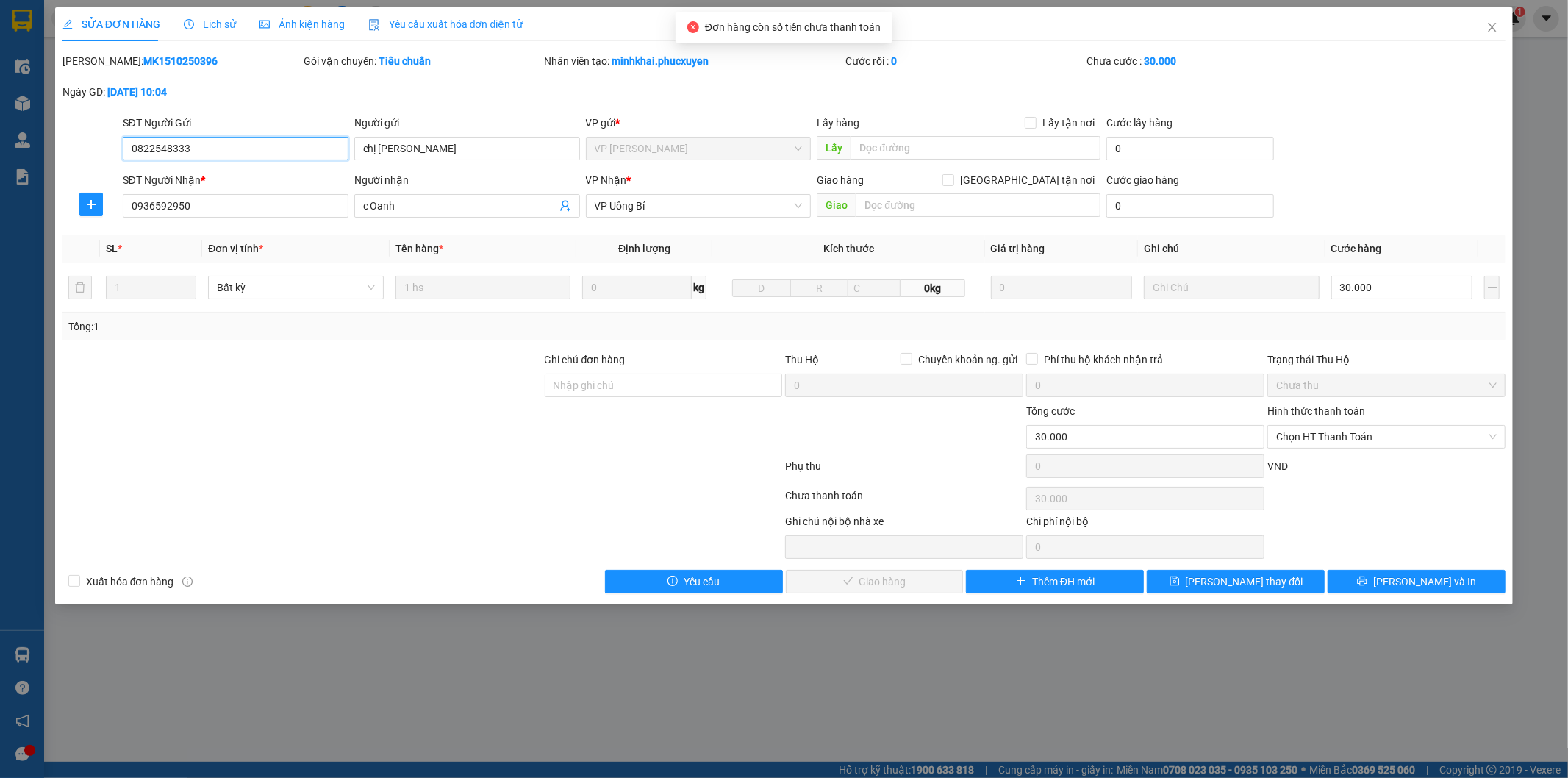
type input "30.000"
click at [1355, 439] on span "Chọn HT Thanh Toán" at bounding box center [1386, 436] width 221 height 22
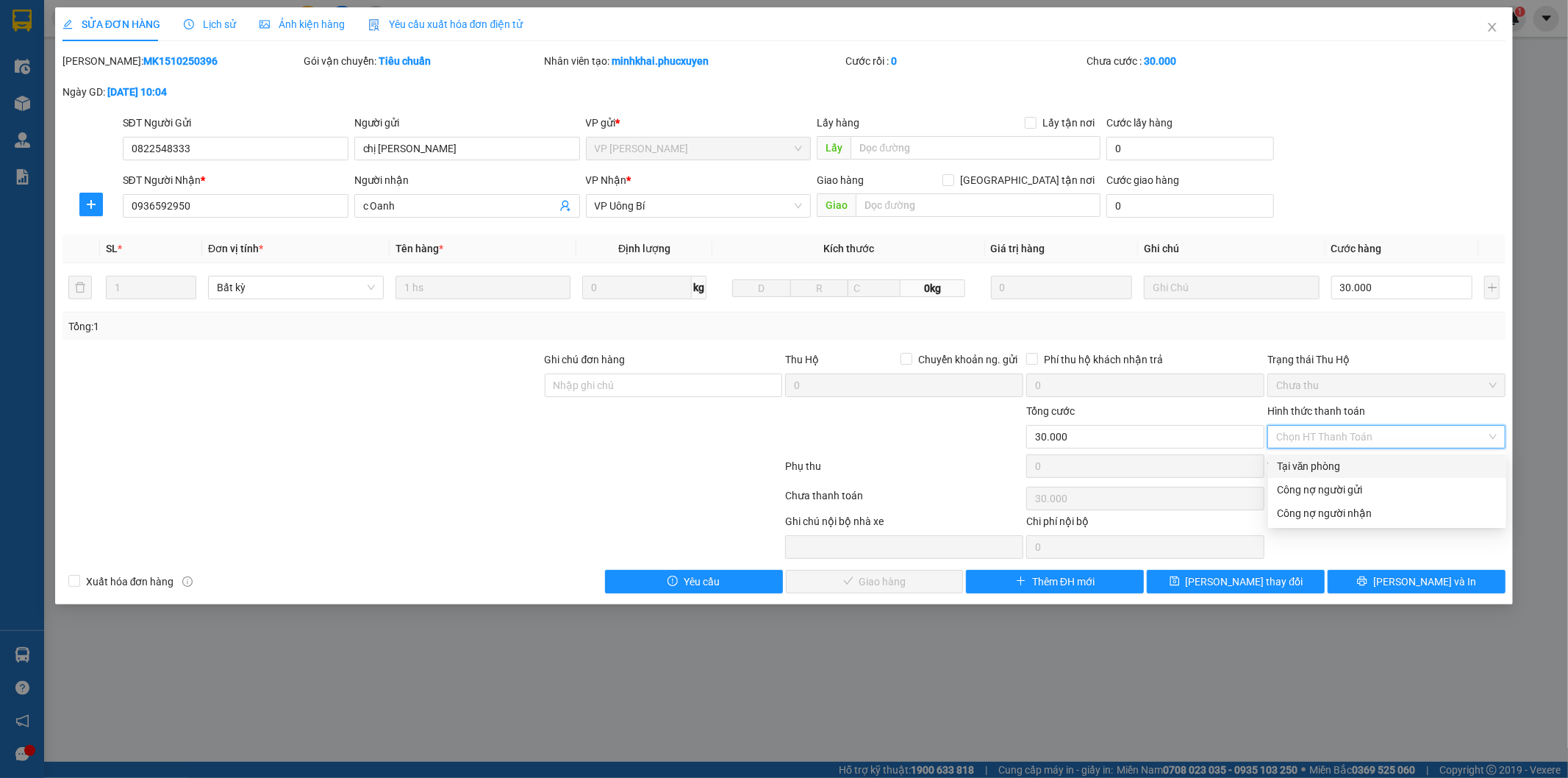
click at [1339, 467] on div "Tại văn phòng" at bounding box center [1387, 467] width 221 height 16
type input "0"
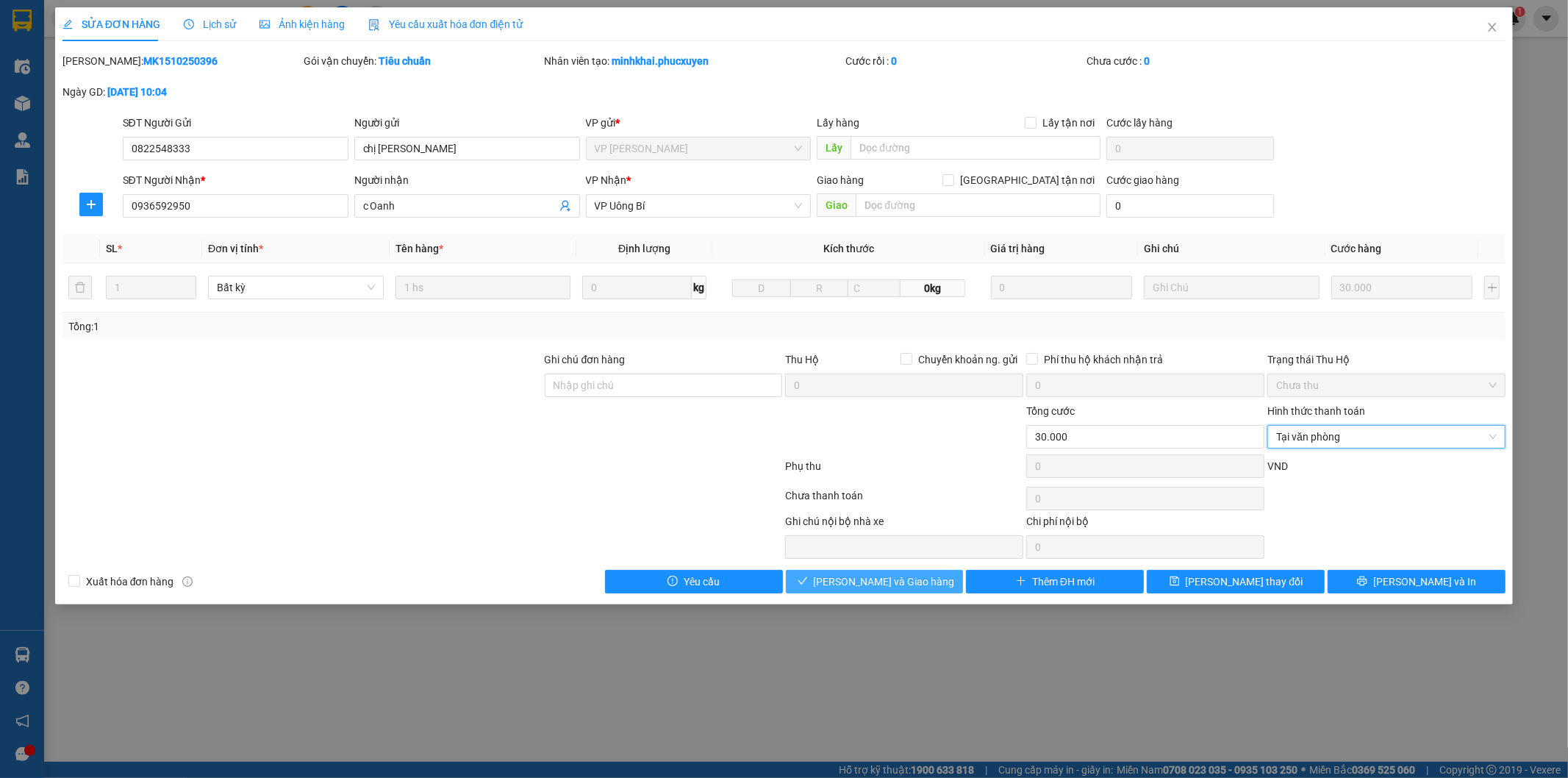
drag, startPoint x: 910, startPoint y: 581, endPoint x: 915, endPoint y: 573, distance: 9.4
click at [910, 580] on span "[PERSON_NAME] và Giao hàng" at bounding box center [884, 582] width 141 height 16
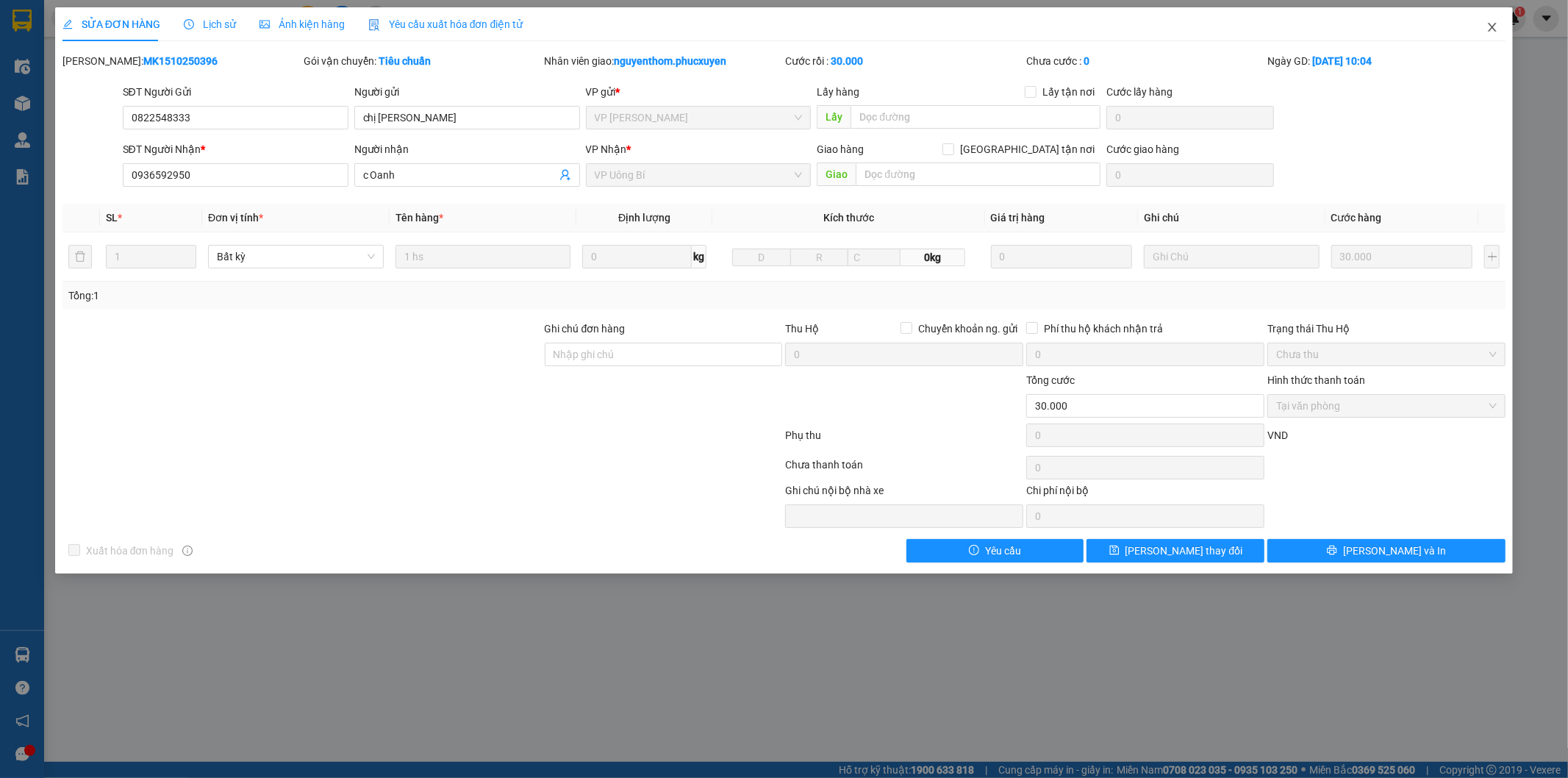
click at [1490, 22] on icon "close" at bounding box center [1492, 26] width 12 height 12
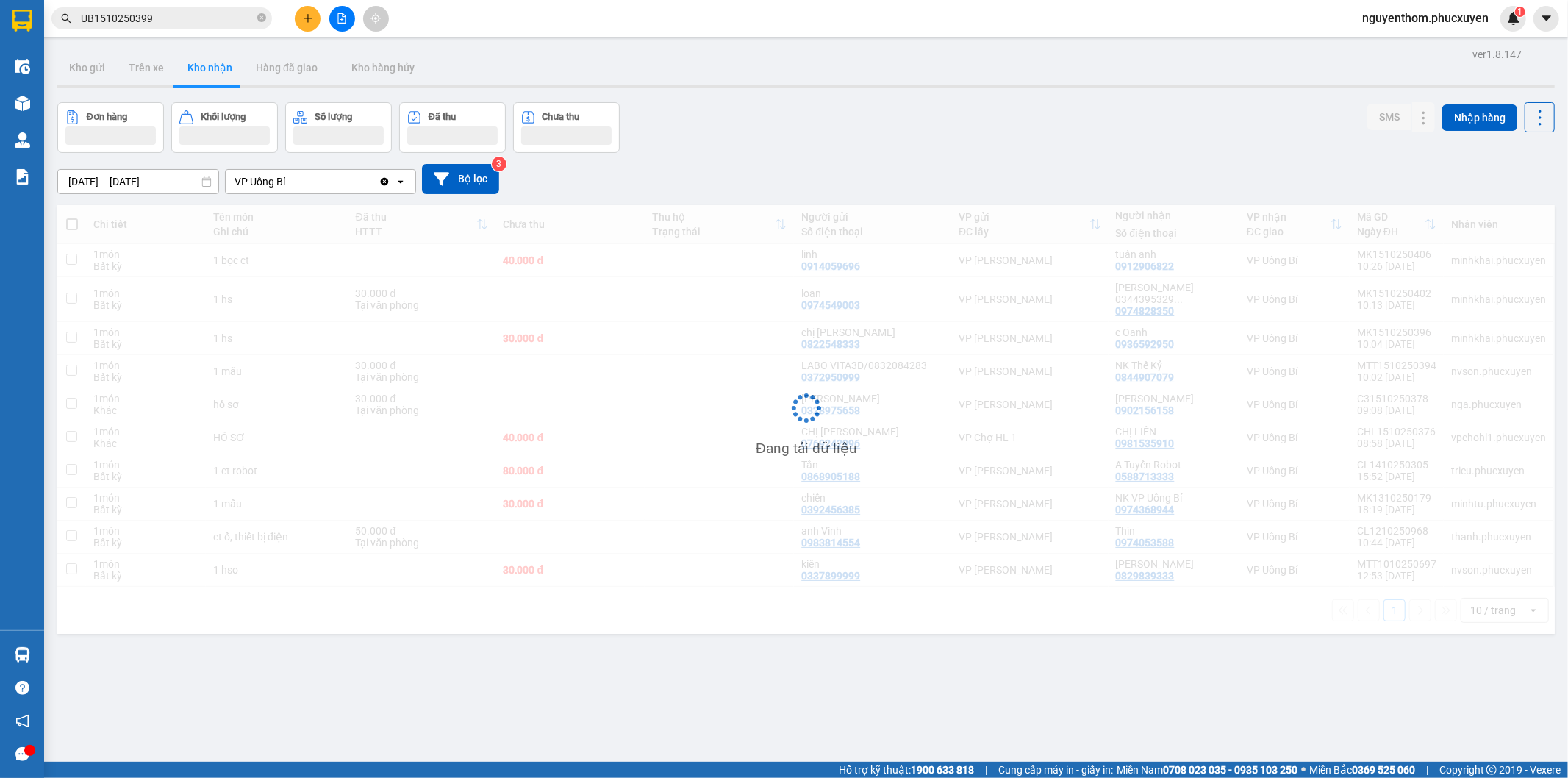
click at [1489, 27] on div "nguyenthom.phucxuyen 1" at bounding box center [1438, 18] width 175 height 26
click at [1396, 67] on div "Kho gửi Trên xe Kho nhận Hàng đã giao Kho hàng hủy" at bounding box center [806, 69] width 1498 height 39
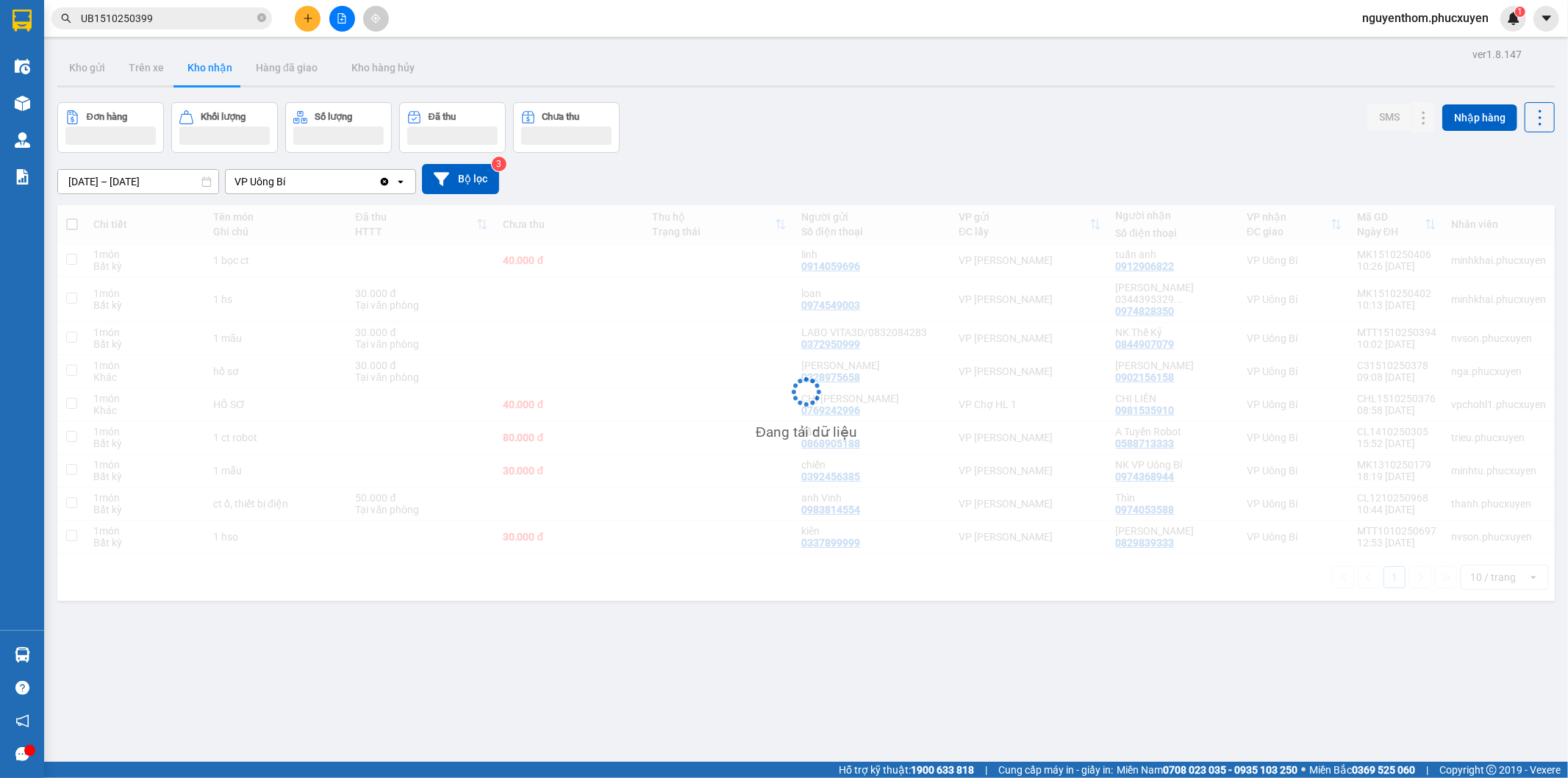
click at [840, 149] on div "Đơn hàng Khối lượng Số lượng Đã thu Chưa thu SMS Nhập hàng" at bounding box center [806, 128] width 1498 height 51
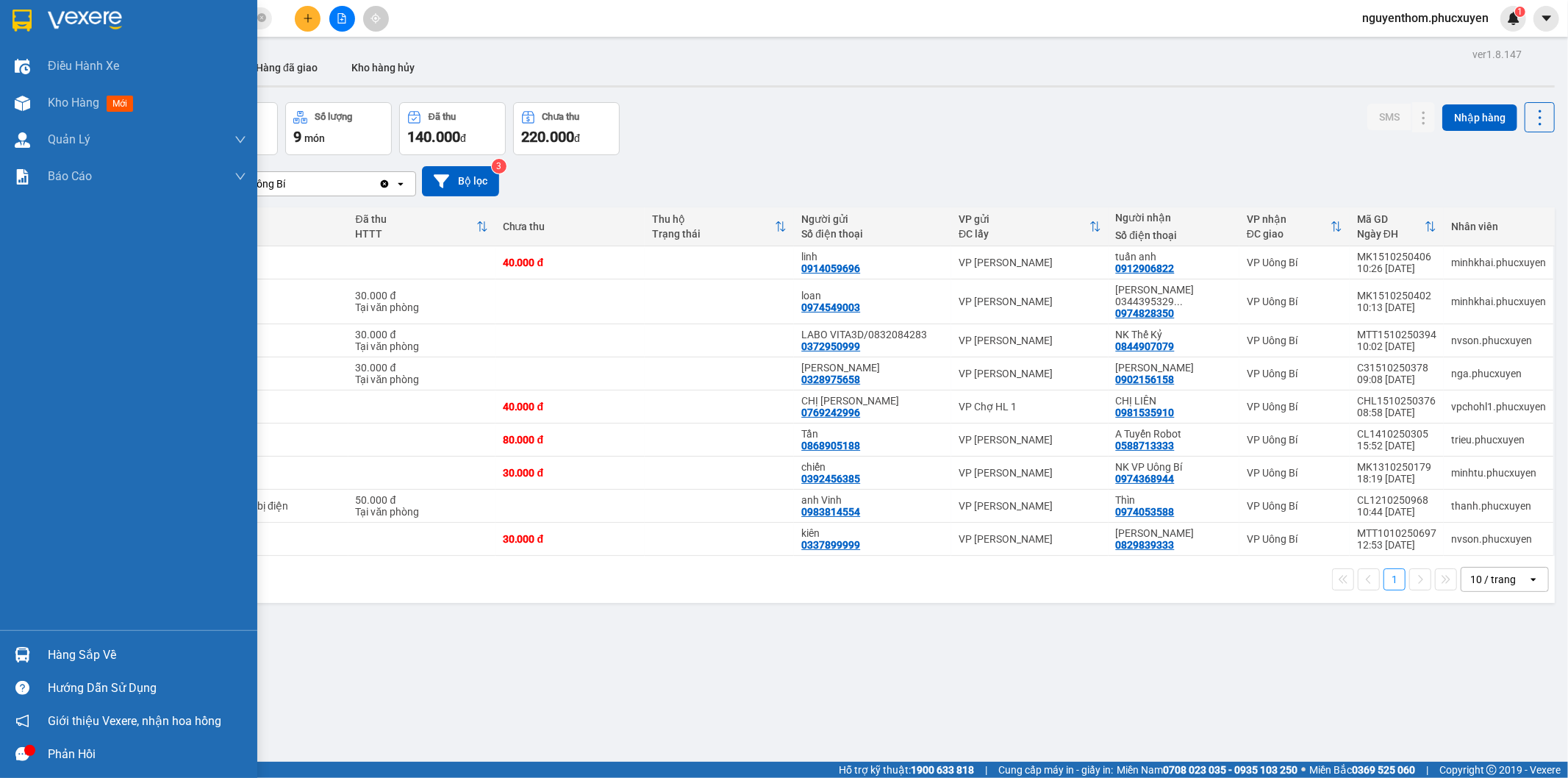
click at [25, 650] on img at bounding box center [22, 655] width 16 height 16
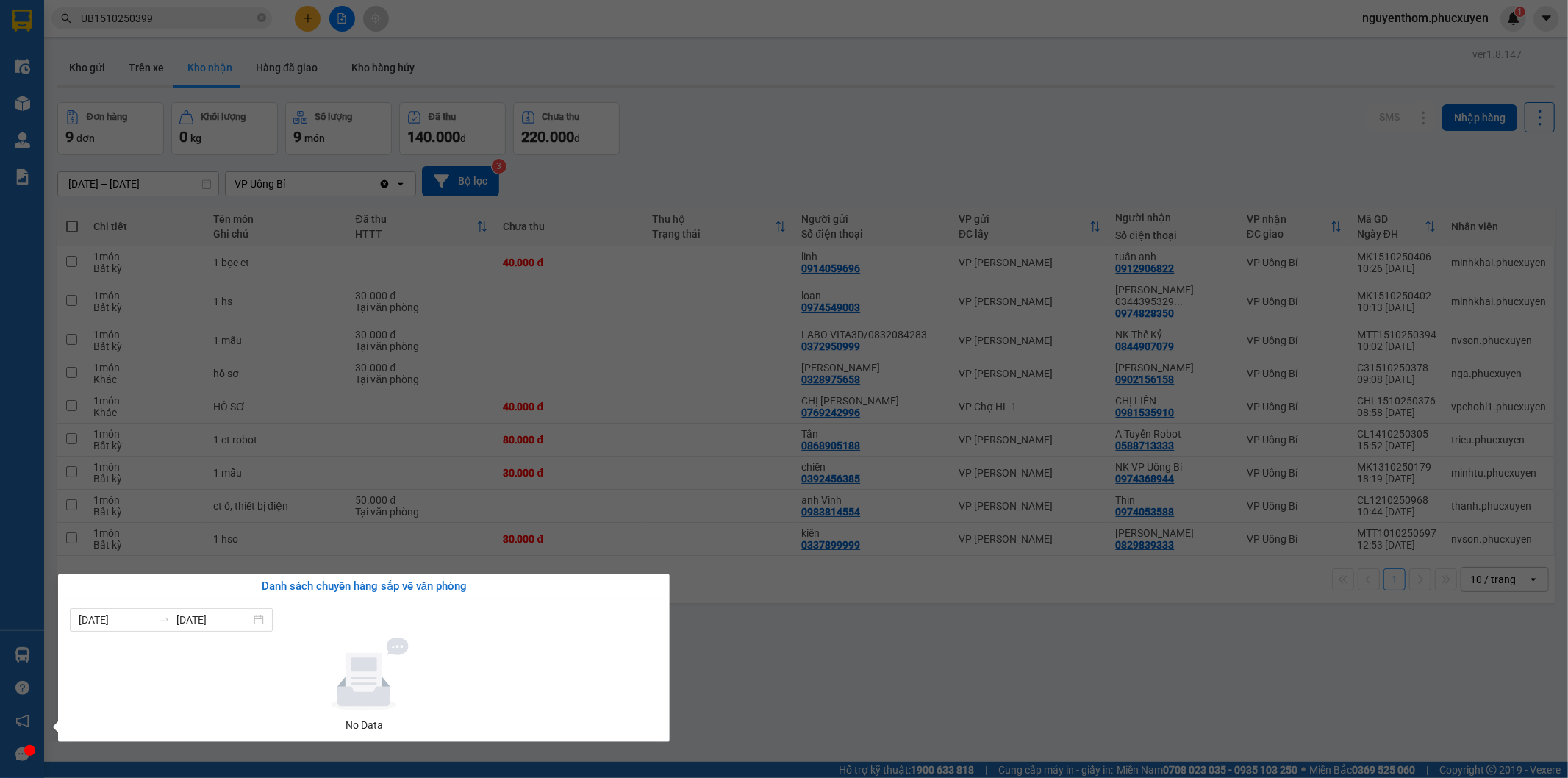
click at [846, 645] on section "Kết quả tìm kiếm ( 1 ) Bộ lọc Mã ĐH Trạng thái Món hàng Thu hộ Tổng cước Chưa c…" at bounding box center [784, 389] width 1568 height 778
